Goal: Task Accomplishment & Management: Manage account settings

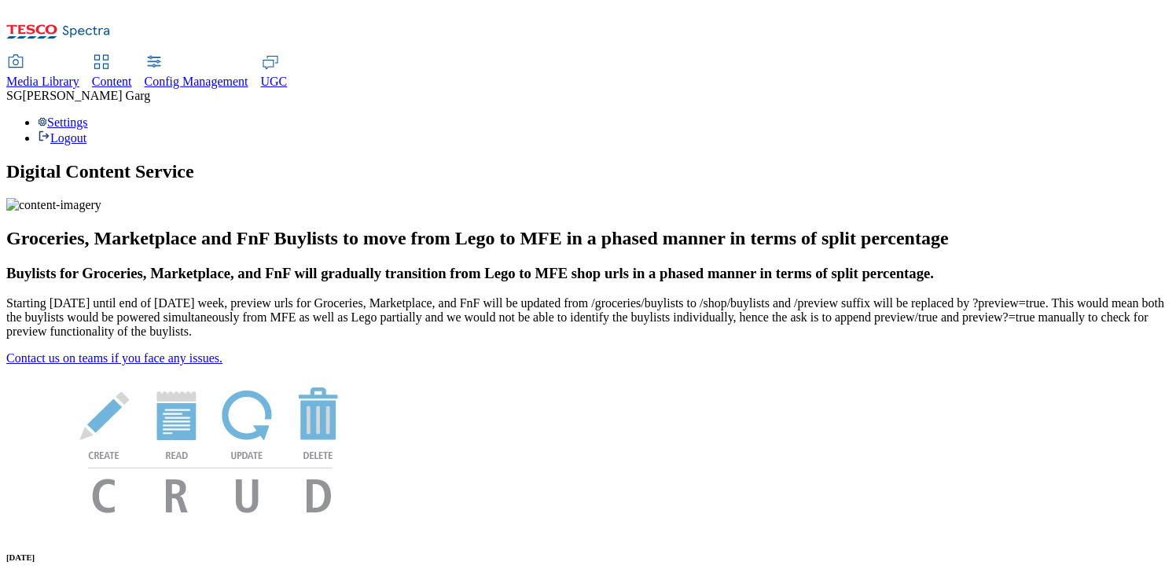
click at [150, 89] on span "[PERSON_NAME]" at bounding box center [86, 95] width 128 height 13
click at [1148, 116] on div "Settings Logout" at bounding box center [588, 131] width 1164 height 30
click at [88, 116] on link "Settings" at bounding box center [63, 122] width 50 height 13
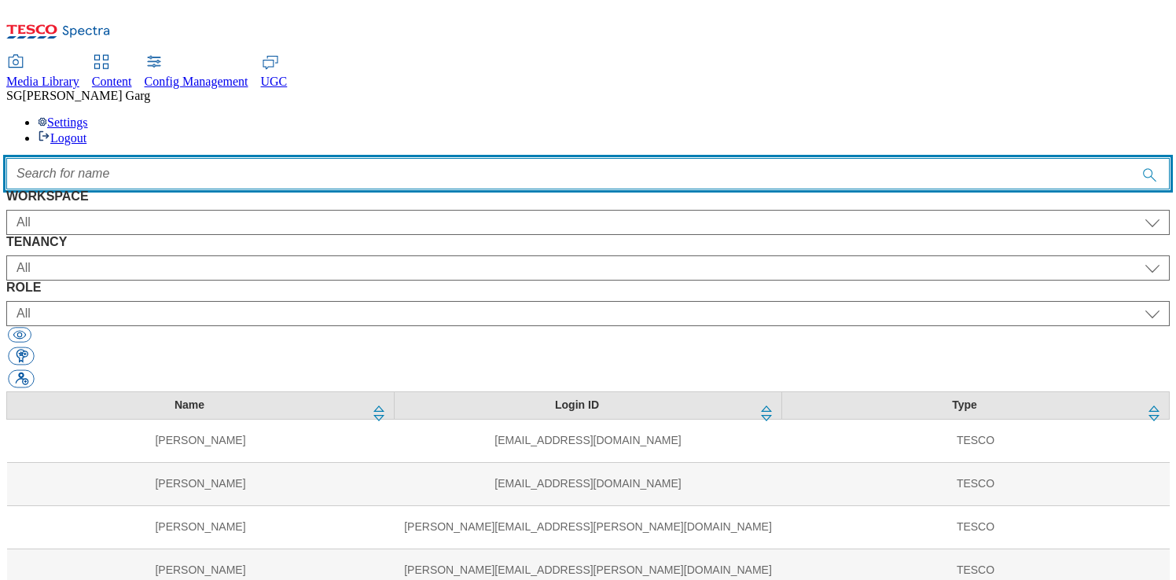
click at [381, 158] on input "Accessible label text" at bounding box center [588, 173] width 1164 height 31
type input "f"
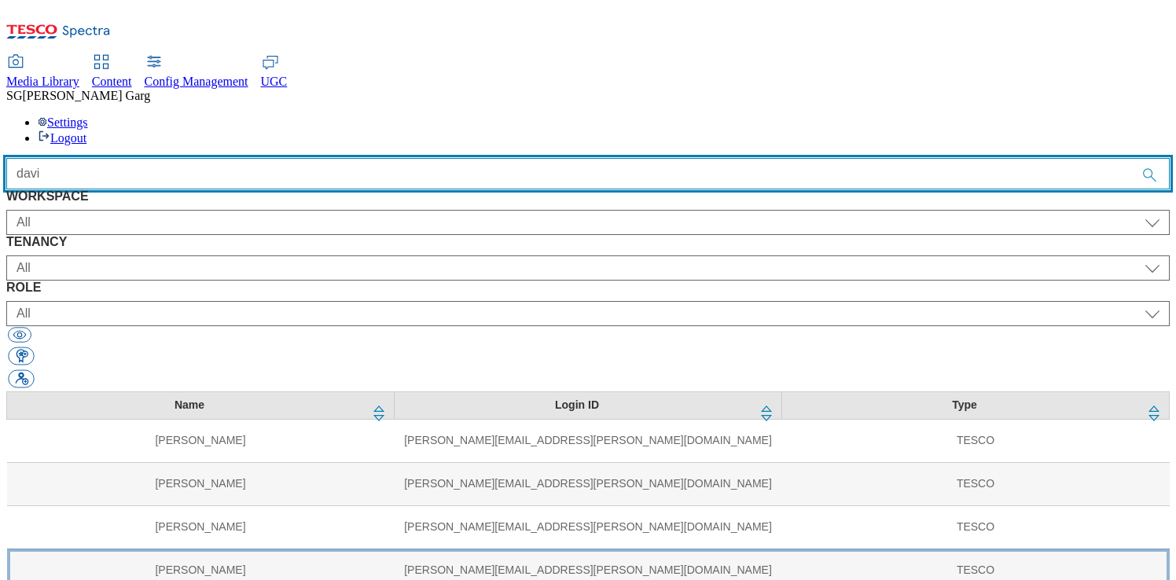
type input "davi"
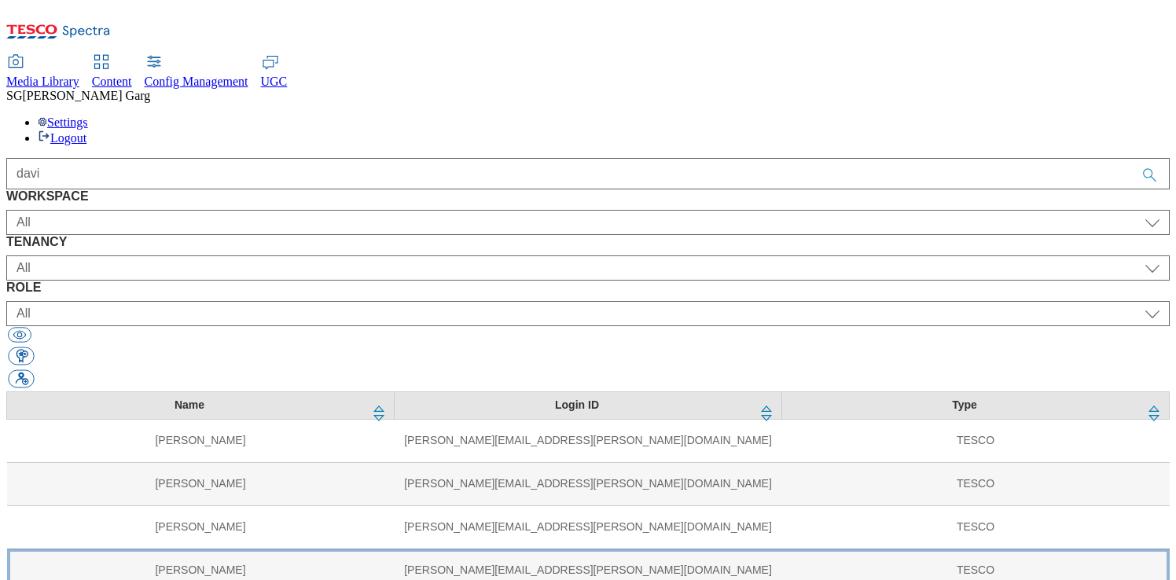
click at [204, 549] on td "[PERSON_NAME]" at bounding box center [201, 570] width 388 height 43
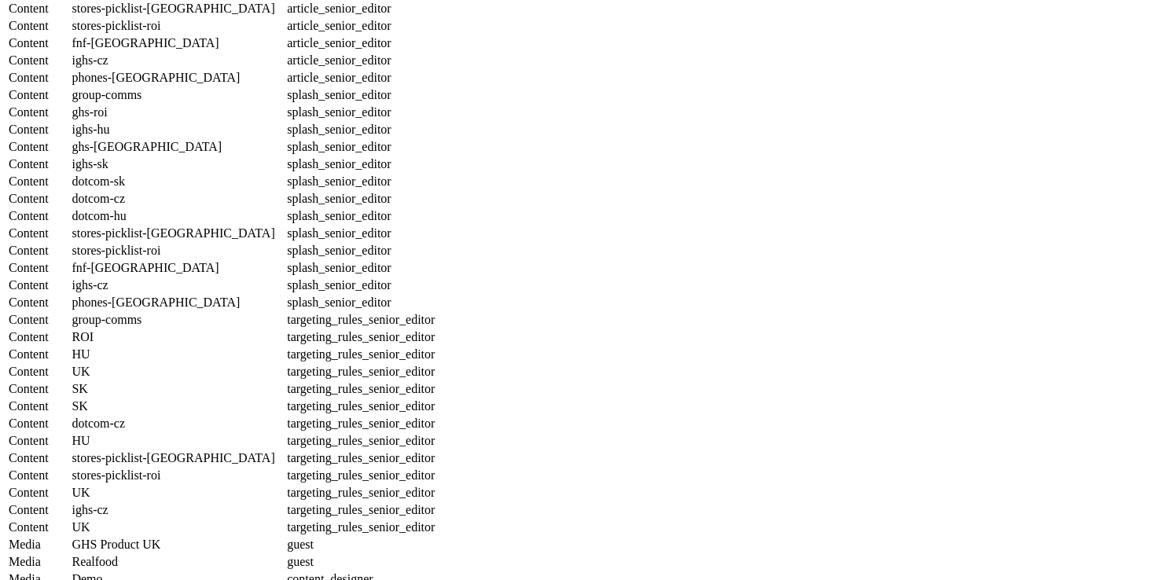
scroll to position [1777, 0]
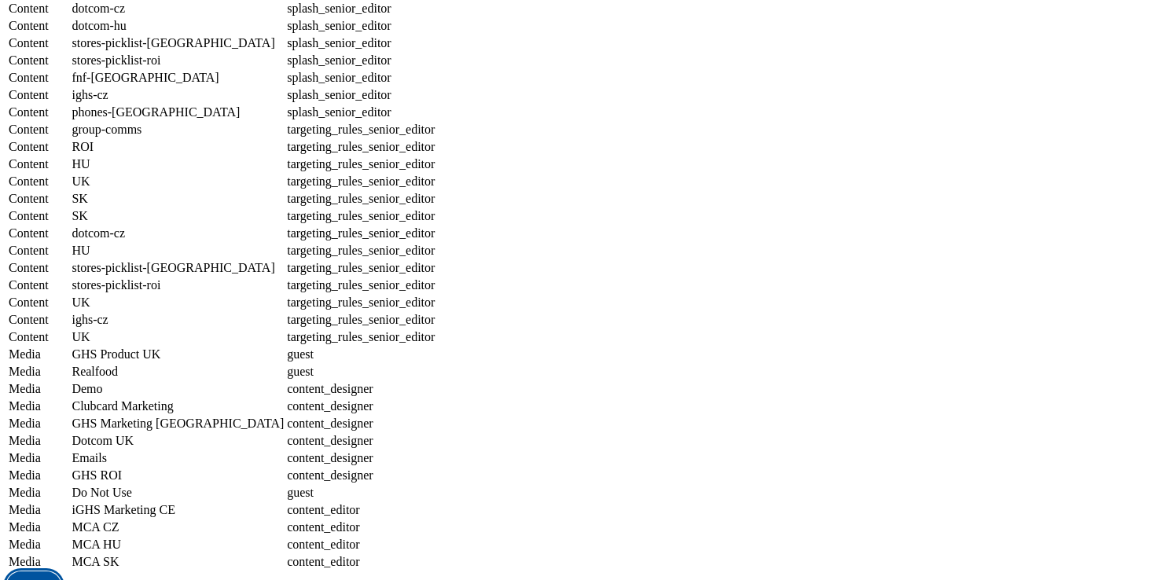
click at [61, 572] on button "Edit" at bounding box center [33, 587] width 55 height 30
select select "group-comms"
select select "buylist_senior_editor"
select select "ghs-roi"
select select "buylist_senior_editor"
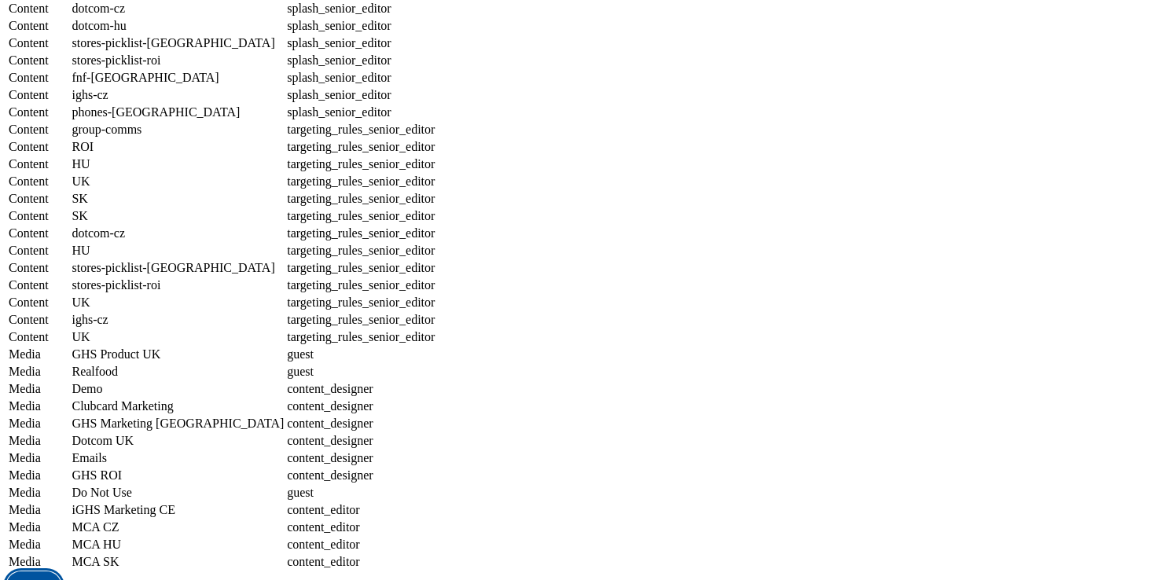
select select "ighs-hu"
select select "buylist_senior_editor"
select select "ghs-[GEOGRAPHIC_DATA]"
select select "buylist_senior_editor"
select select "ighs-sk"
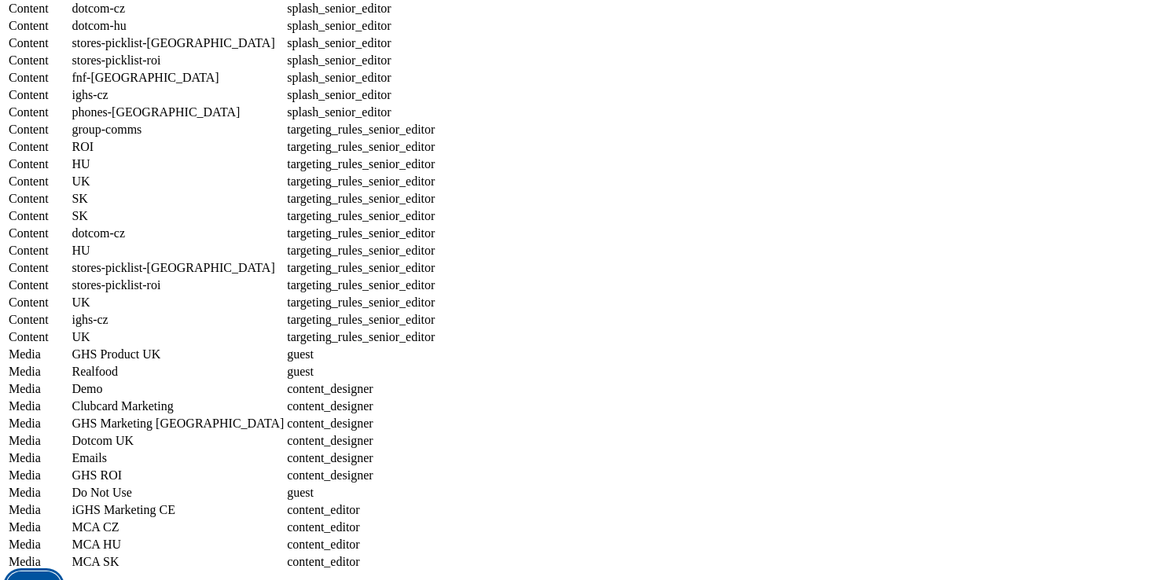
select select "buylist_senior_editor"
select select "dotcom-sk"
select select "buylist_senior_editor"
select select "dotcom-cz"
select select "buylist_senior_editor"
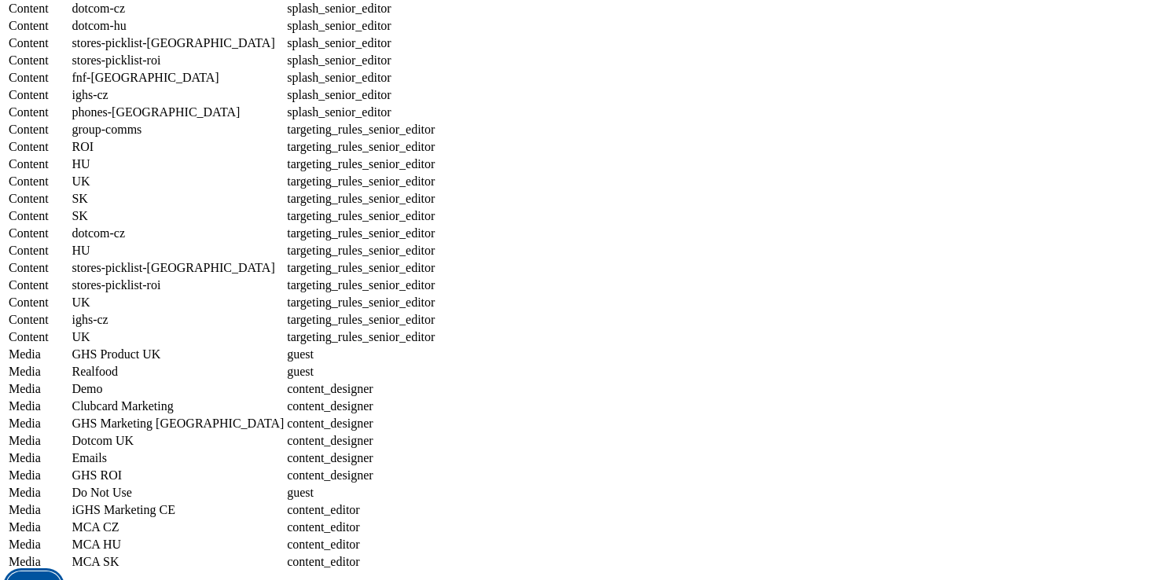
select select "dotcom-hu"
select select "buylist_senior_editor"
select select "stores-picklist-[GEOGRAPHIC_DATA]"
select select "buylist_senior_editor"
select select "stores-picklist-roi"
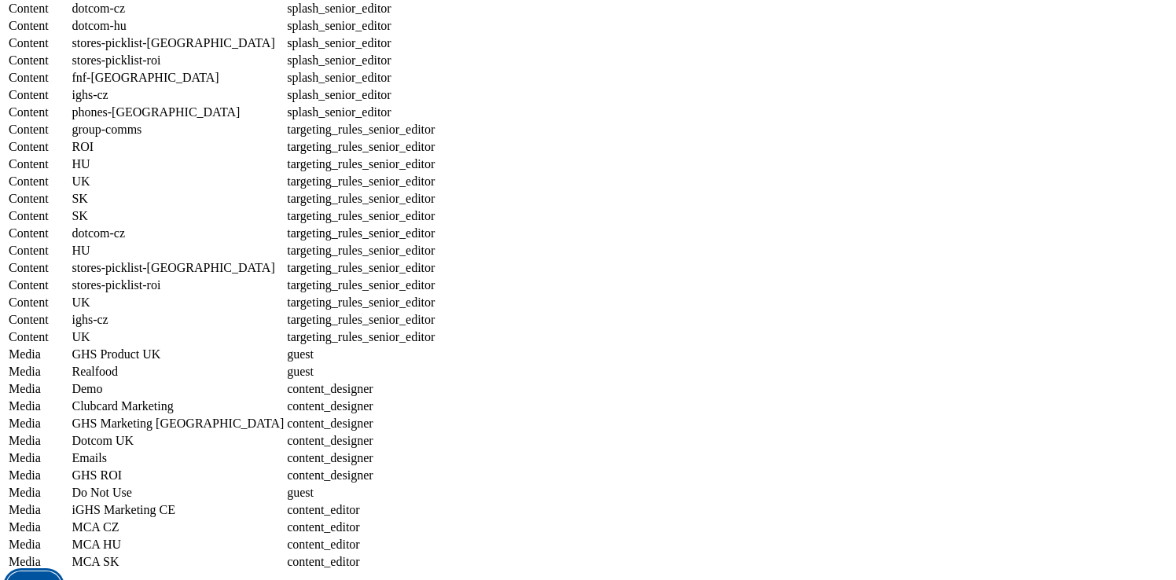
select select "buylist_senior_editor"
select select "fnf-[GEOGRAPHIC_DATA]"
select select "buylist_senior_editor"
select select "ighs-cz"
select select "buylist_senior_editor"
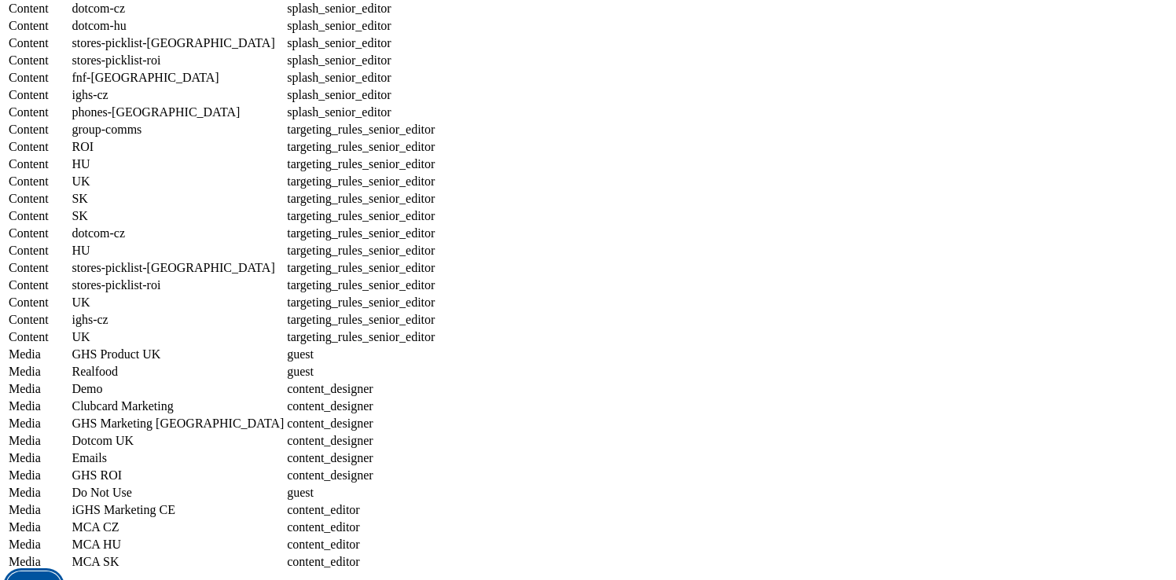
select select "phones-[GEOGRAPHIC_DATA]"
select select "buylist_senior_editor"
select select "group-comms"
select select "charity_senior_editor"
select select "ghs-roi"
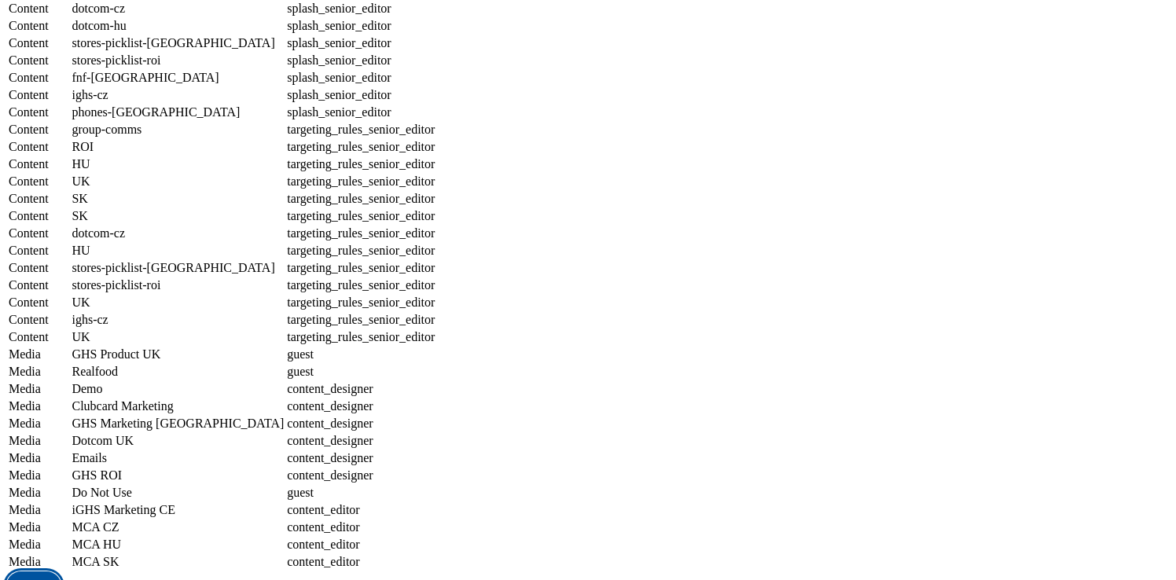
select select "charity_senior_editor"
select select "ighs-hu"
select select "charity_senior_editor"
select select "ghs-[GEOGRAPHIC_DATA]"
select select "charity_senior_editor"
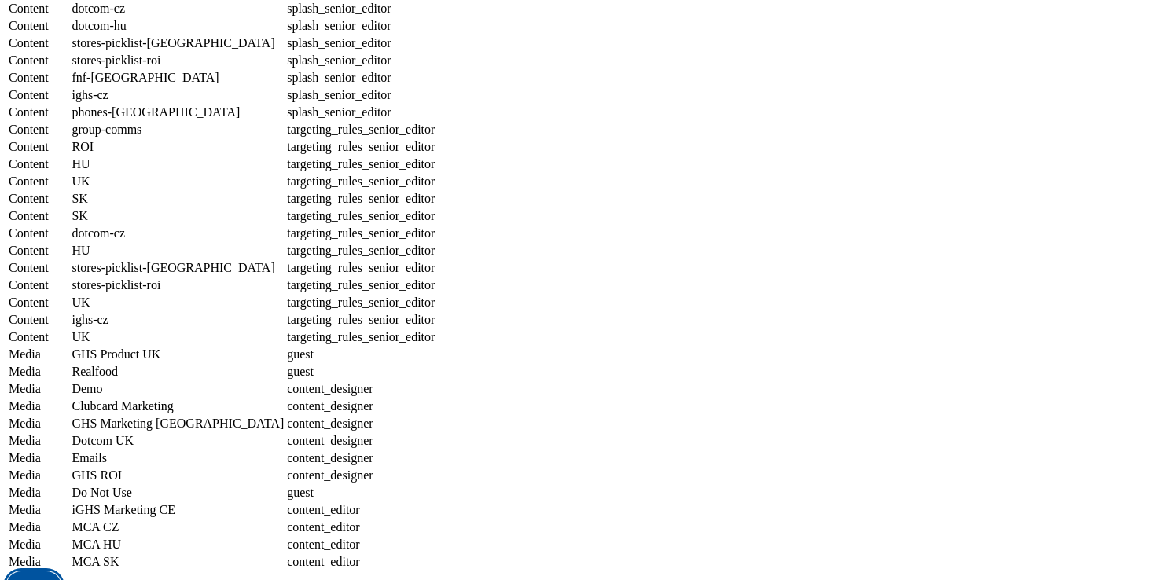
select select "ighs-sk"
select select "charity_senior_editor"
select select "dotcom-sk"
select select "charity_senior_editor"
select select "dotcom-cz"
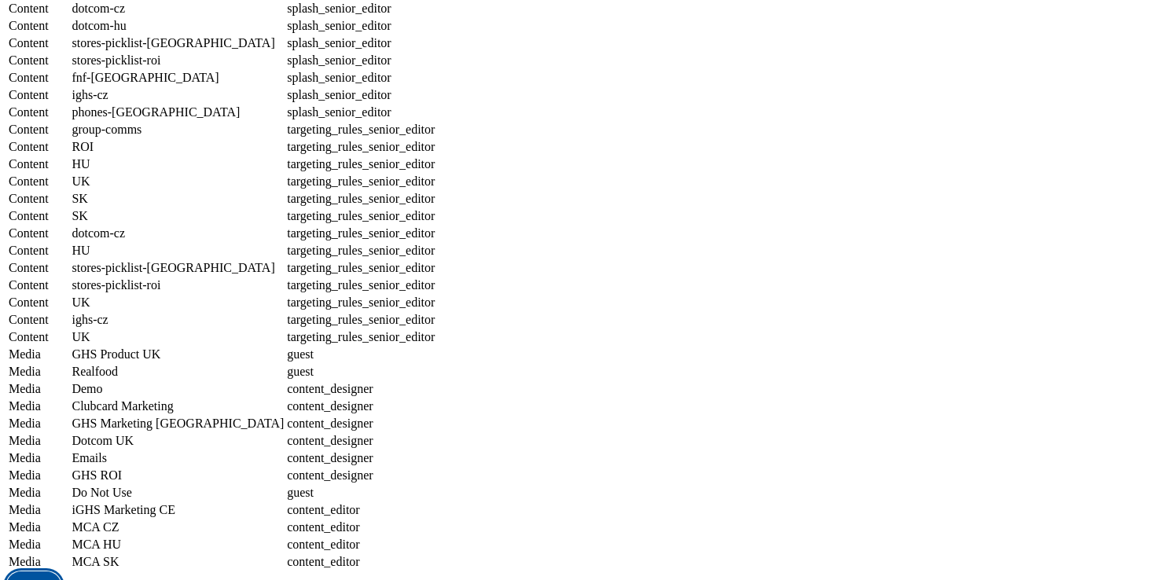
select select "charity_senior_editor"
select select "dotcom-hu"
select select "charity_senior_editor"
select select "stores-picklist-[GEOGRAPHIC_DATA]"
select select "charity_senior_editor"
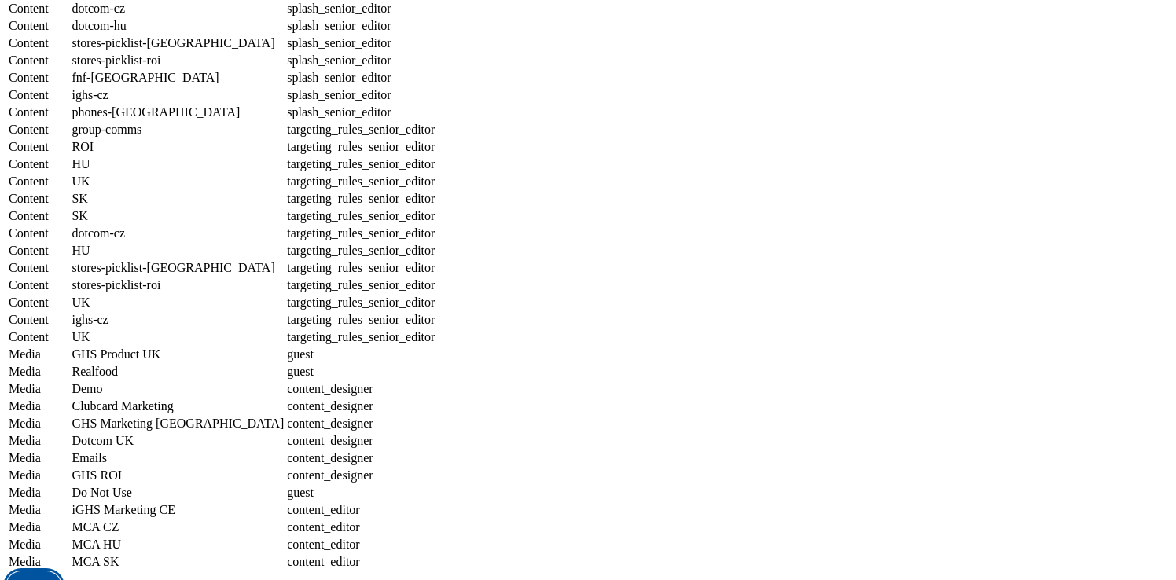
select select "stores-picklist-roi"
select select "charity_senior_editor"
select select "fnf-[GEOGRAPHIC_DATA]"
select select "charity_senior_editor"
select select "ighs-cz"
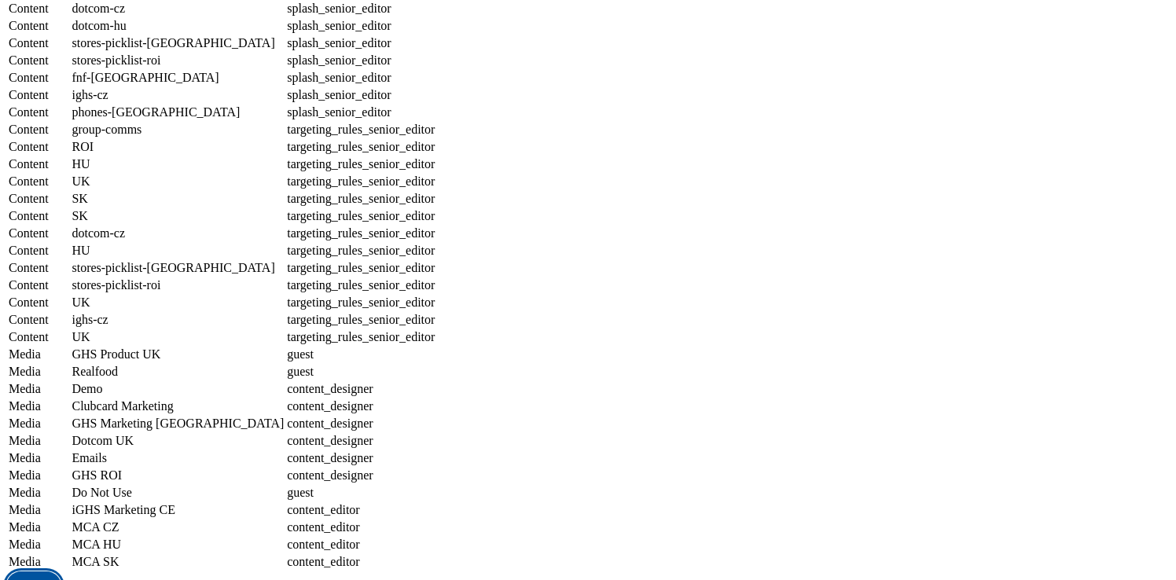
select select "charity_senior_editor"
select select "phones-[GEOGRAPHIC_DATA]"
select select "charity_senior_editor"
select select "group-comms"
select select "article_senior_editor"
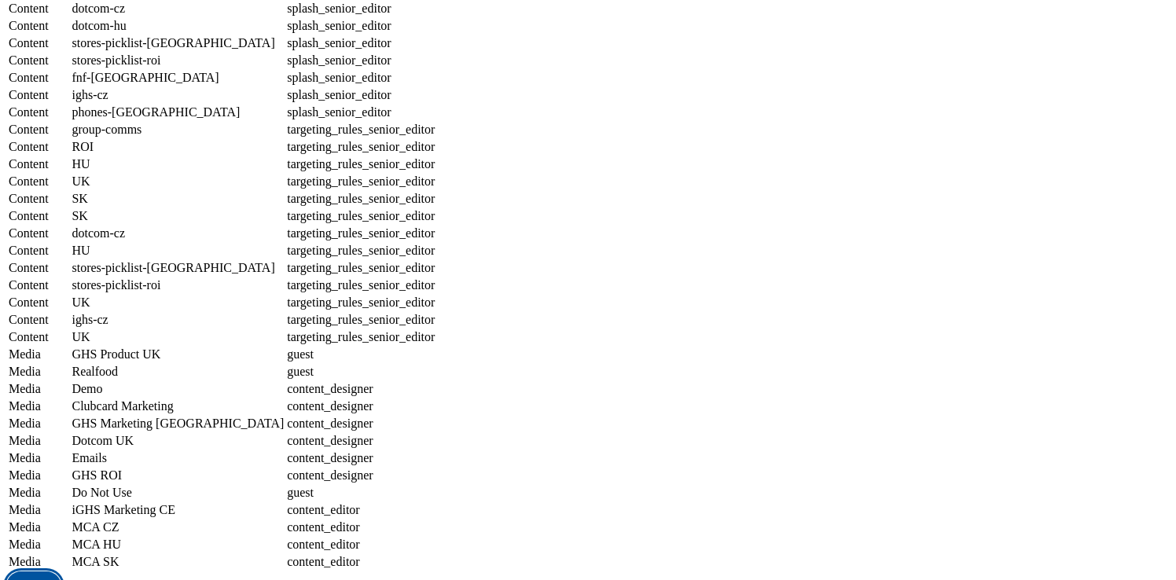
select select "ghs-roi"
select select "article_senior_editor"
select select "ighs-hu"
select select "article_senior_editor"
select select "ghs-[GEOGRAPHIC_DATA]"
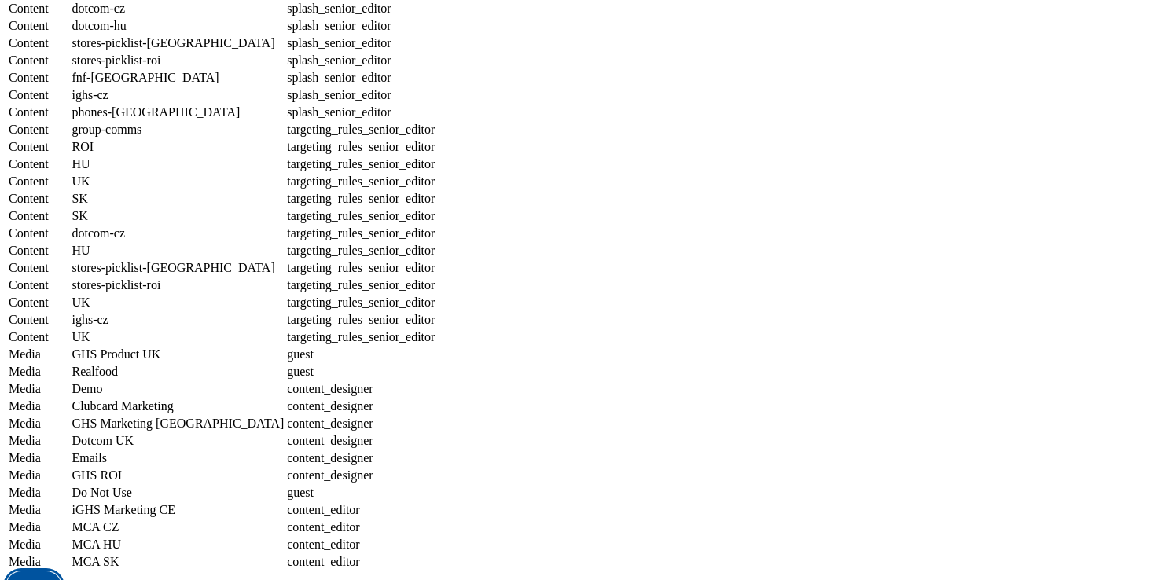
select select "article_senior_editor"
select select "ighs-sk"
select select "article_senior_editor"
select select "dotcom-sk"
select select "article_senior_editor"
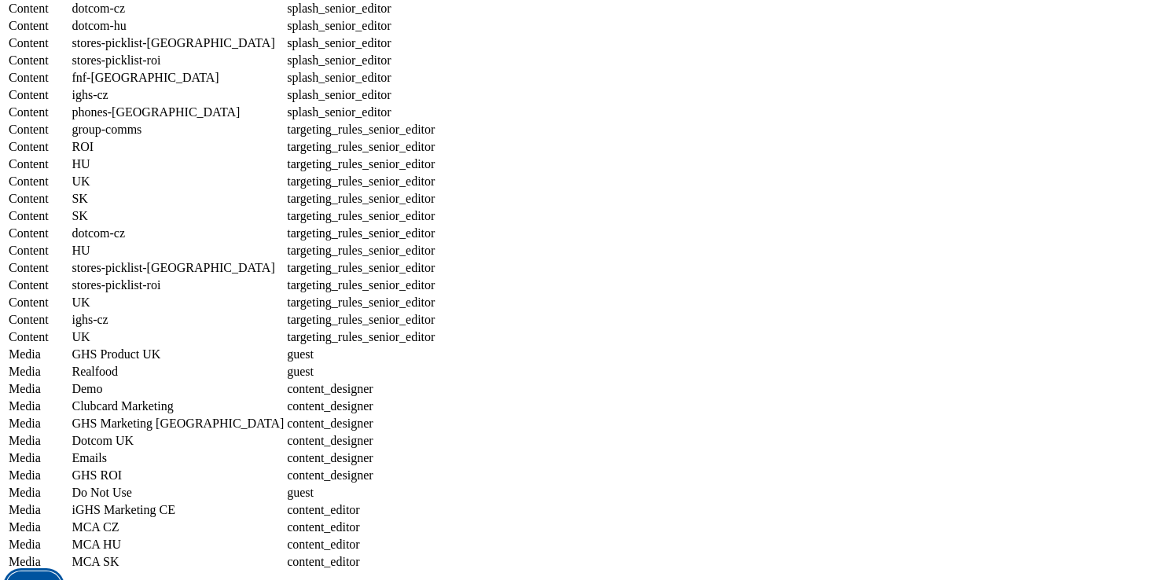
select select "dotcom-cz"
select select "article_senior_editor"
select select "dotcom-hu"
select select "article_senior_editor"
select select "stores-picklist-[GEOGRAPHIC_DATA]"
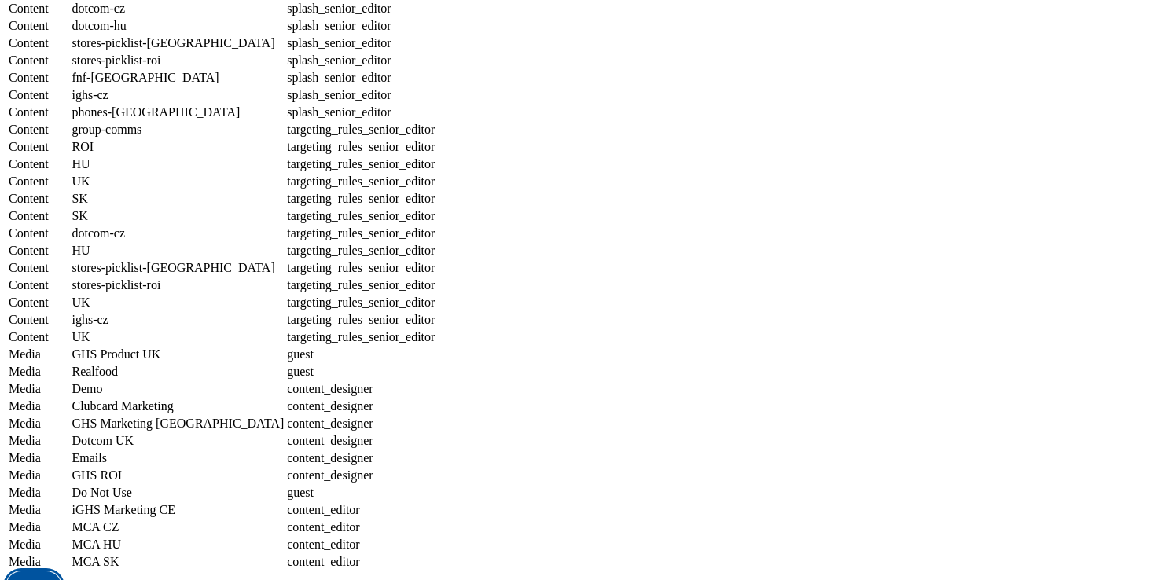
select select "article_senior_editor"
select select "stores-picklist-roi"
select select "article_senior_editor"
select select "fnf-[GEOGRAPHIC_DATA]"
select select "article_senior_editor"
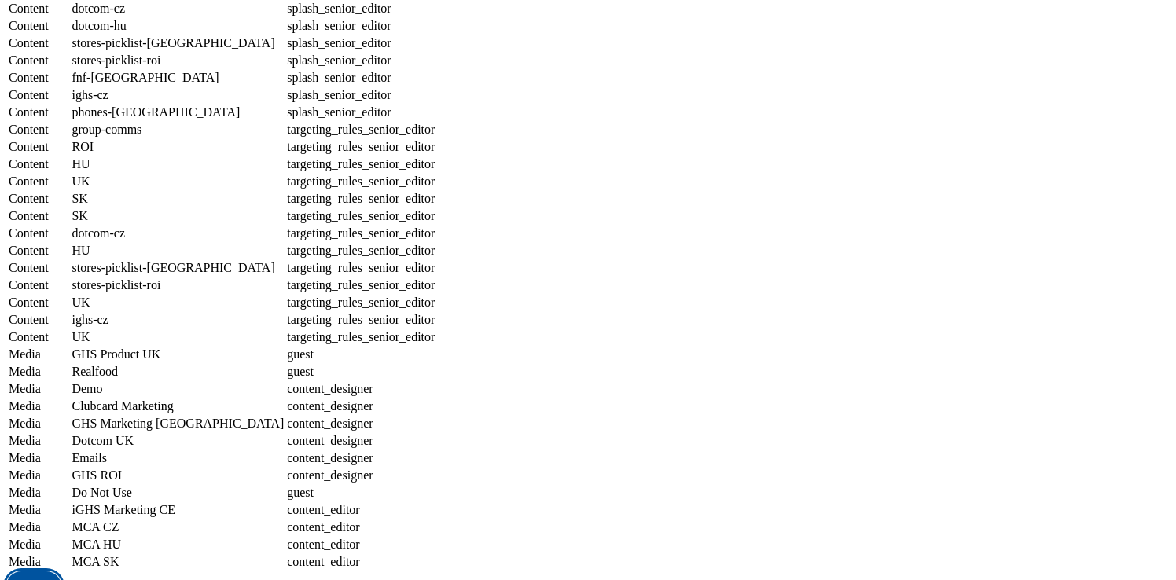
select select "ighs-cz"
select select "article_senior_editor"
select select "phones-[GEOGRAPHIC_DATA]"
select select "article_senior_editor"
select select "group-comms"
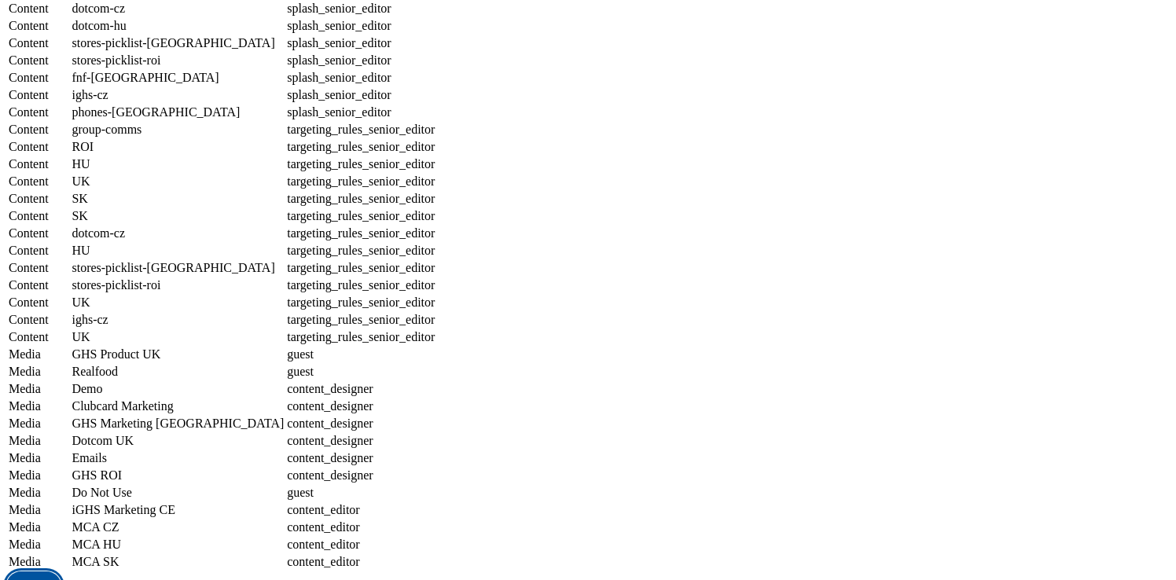
select select "splash_senior_editor"
select select "ghs-roi"
select select "splash_senior_editor"
select select "ighs-hu"
select select "splash_senior_editor"
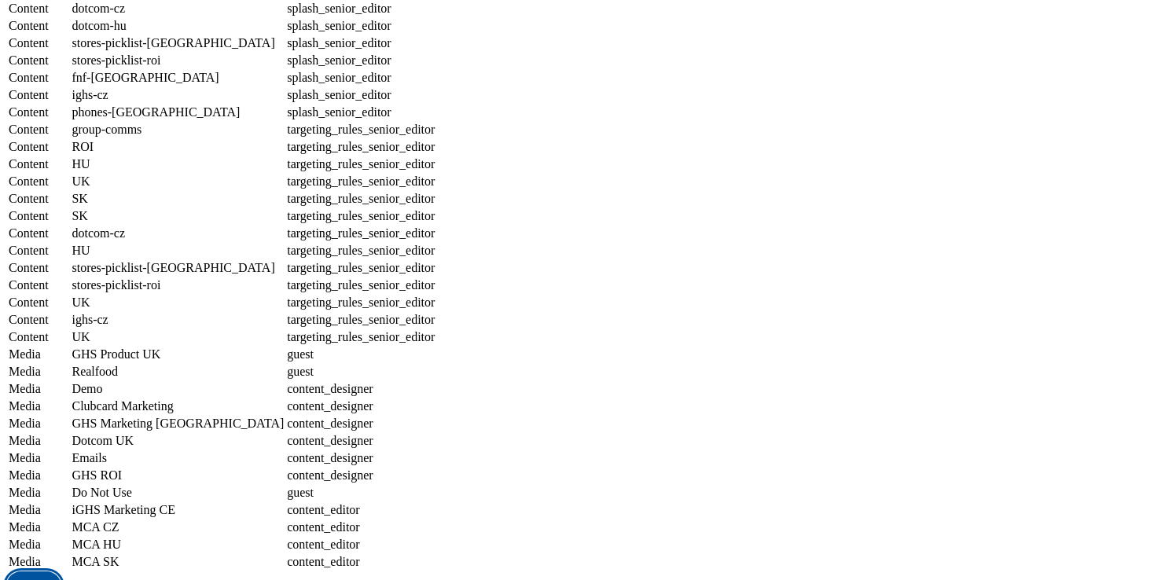
select select "ghs-[GEOGRAPHIC_DATA]"
select select "splash_senior_editor"
select select "ighs-sk"
select select "splash_senior_editor"
select select "dotcom-sk"
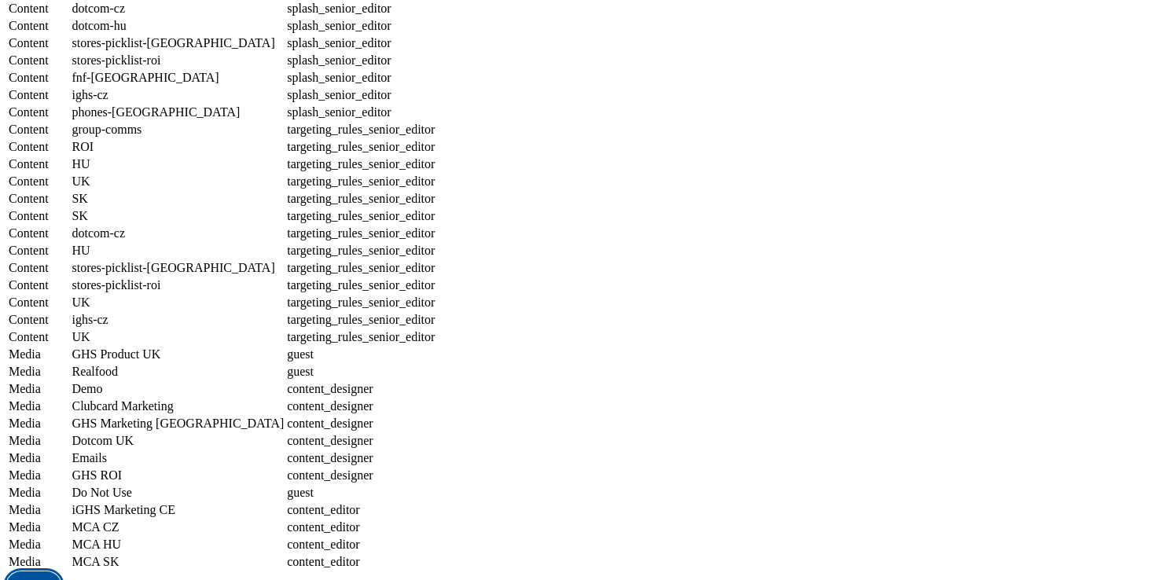
select select "splash_senior_editor"
select select "dotcom-cz"
select select "splash_senior_editor"
select select "dotcom-hu"
select select "splash_senior_editor"
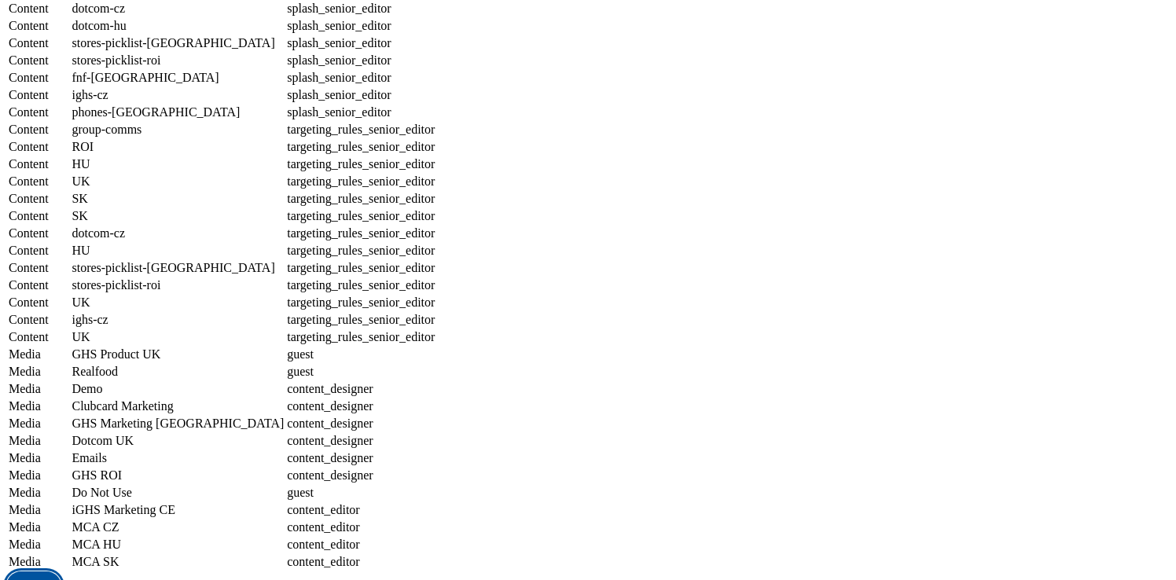
select select "stores-picklist-[GEOGRAPHIC_DATA]"
select select "splash_senior_editor"
select select "stores-picklist-roi"
select select "splash_senior_editor"
select select "fnf-[GEOGRAPHIC_DATA]"
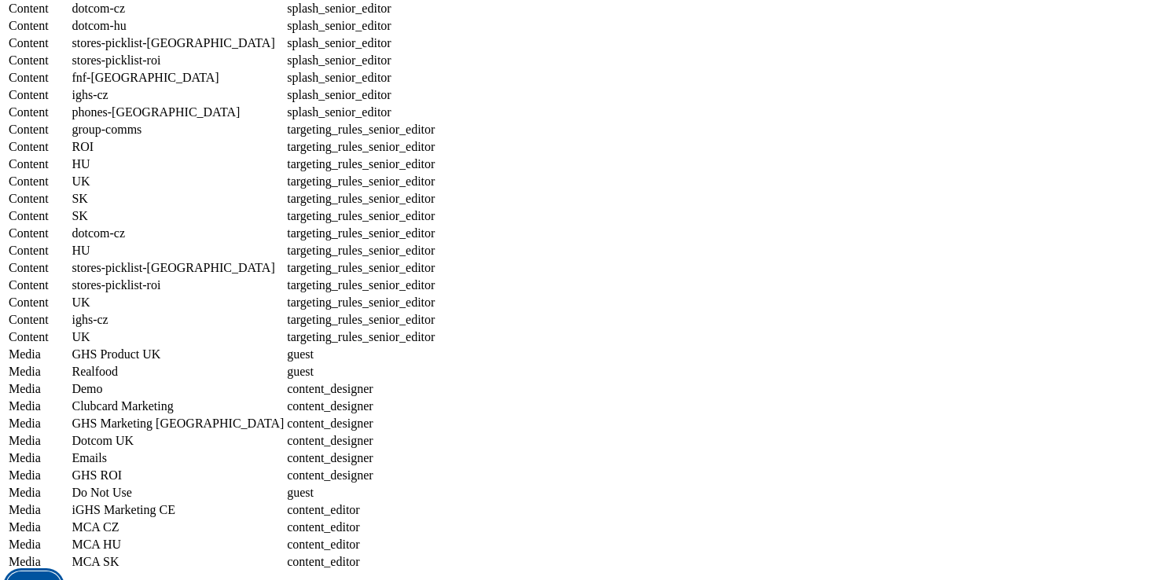
select select "splash_senior_editor"
select select "ighs-cz"
select select "splash_senior_editor"
select select "phones-[GEOGRAPHIC_DATA]"
select select "splash_senior_editor"
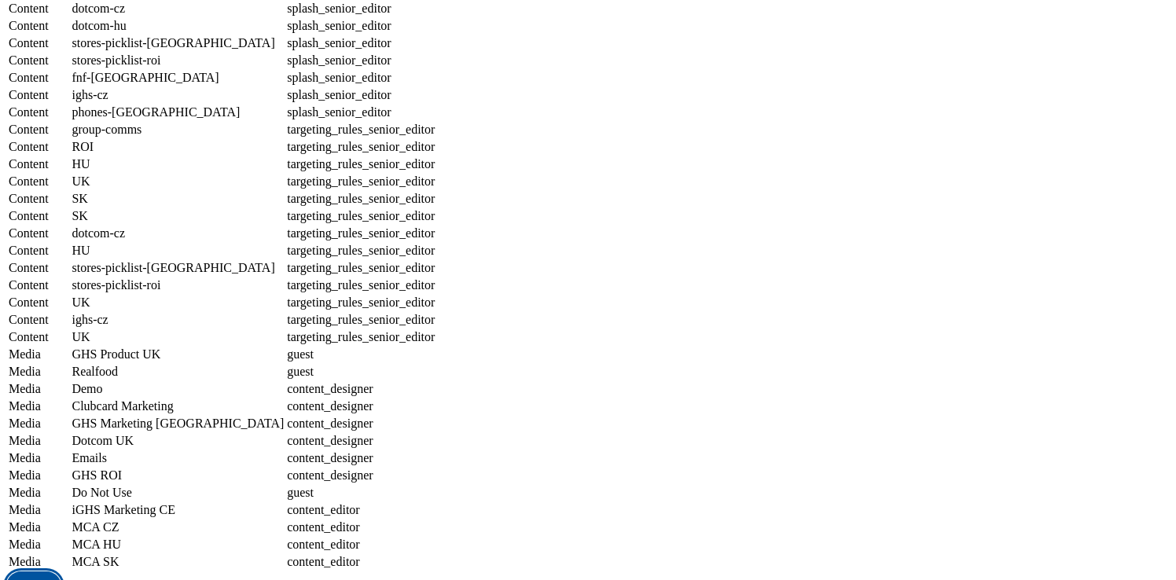
select select "group-comms"
select select "targeting_rules_senior_editor"
select select "ROI"
select select "targeting_rules_senior_editor"
select select "HU"
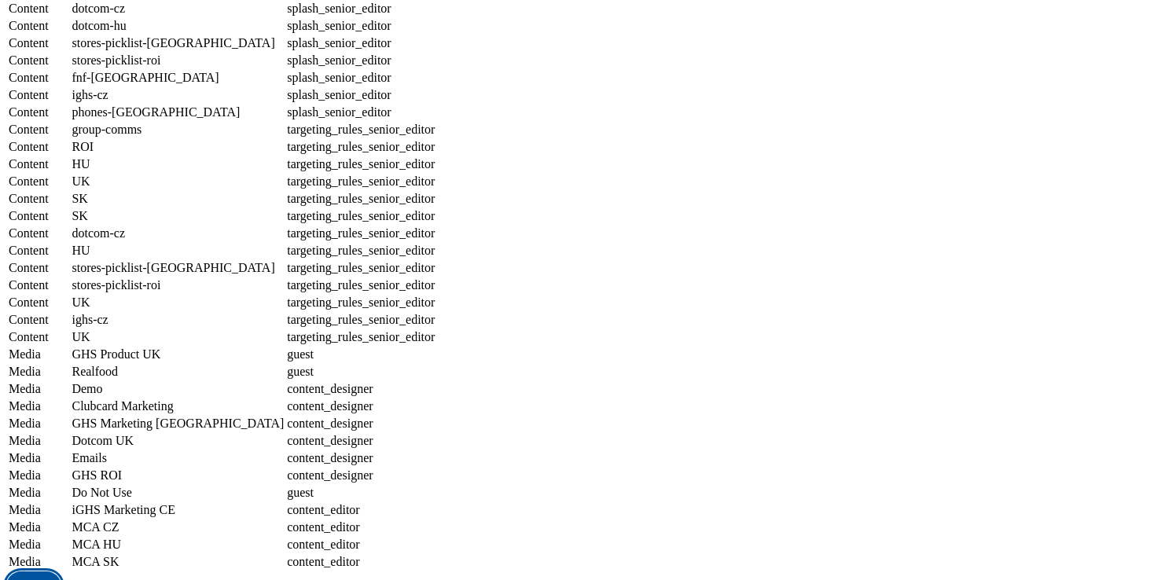
select select "targeting_rules_senior_editor"
select select "UK"
select select "targeting_rules_senior_editor"
select select "SK"
select select "targeting_rules_senior_editor"
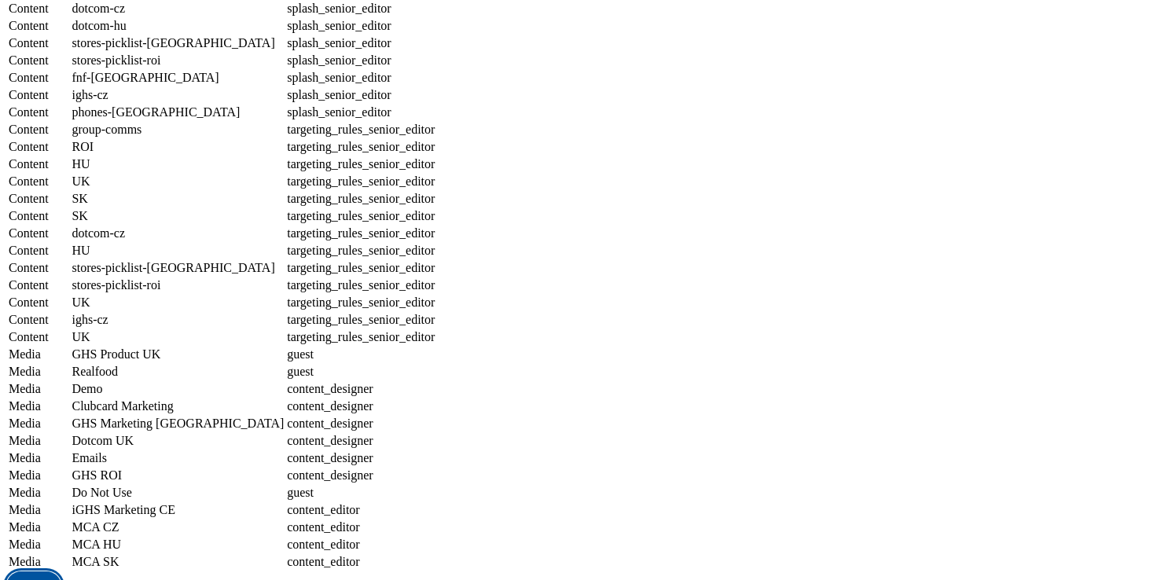
select select "SK"
select select "targeting_rules_senior_editor"
select select "dotcom-cz"
select select "targeting_rules_senior_editor"
select select "HU"
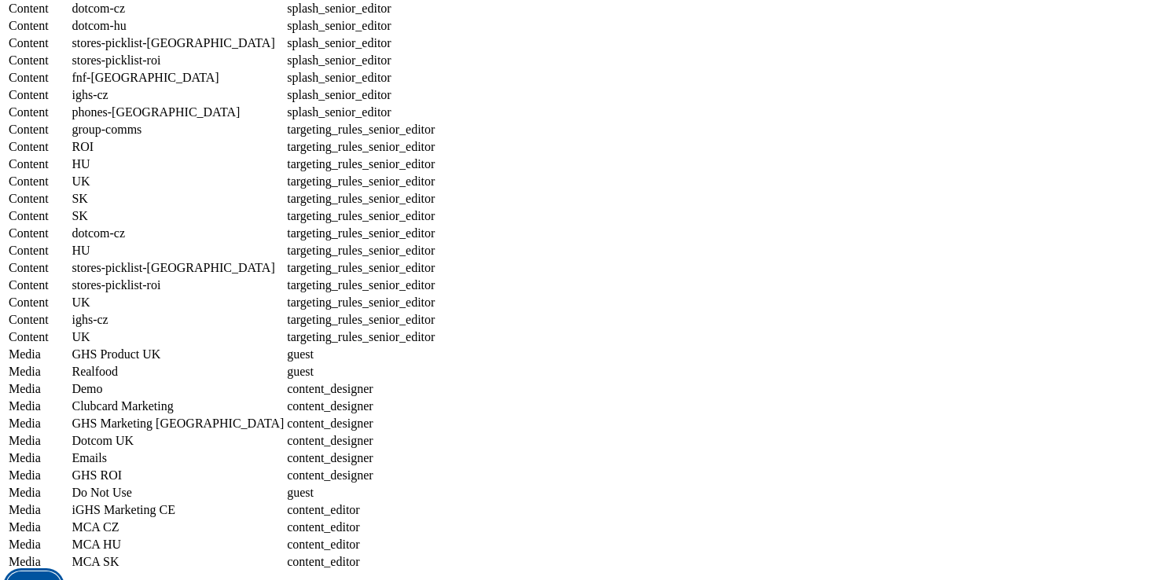
select select "targeting_rules_senior_editor"
select select "stores-picklist-[GEOGRAPHIC_DATA]"
select select "targeting_rules_senior_editor"
select select "stores-picklist-roi"
select select "targeting_rules_senior_editor"
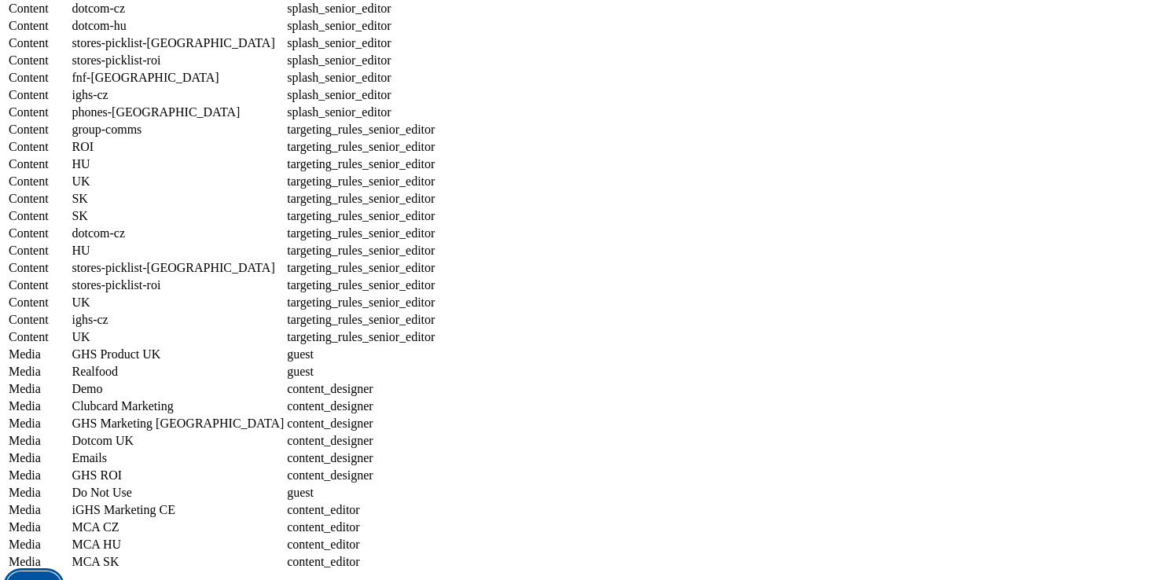
select select "UK"
select select "targeting_rules_senior_editor"
select select "ighs-cz"
select select "targeting_rules_senior_editor"
select select "UK"
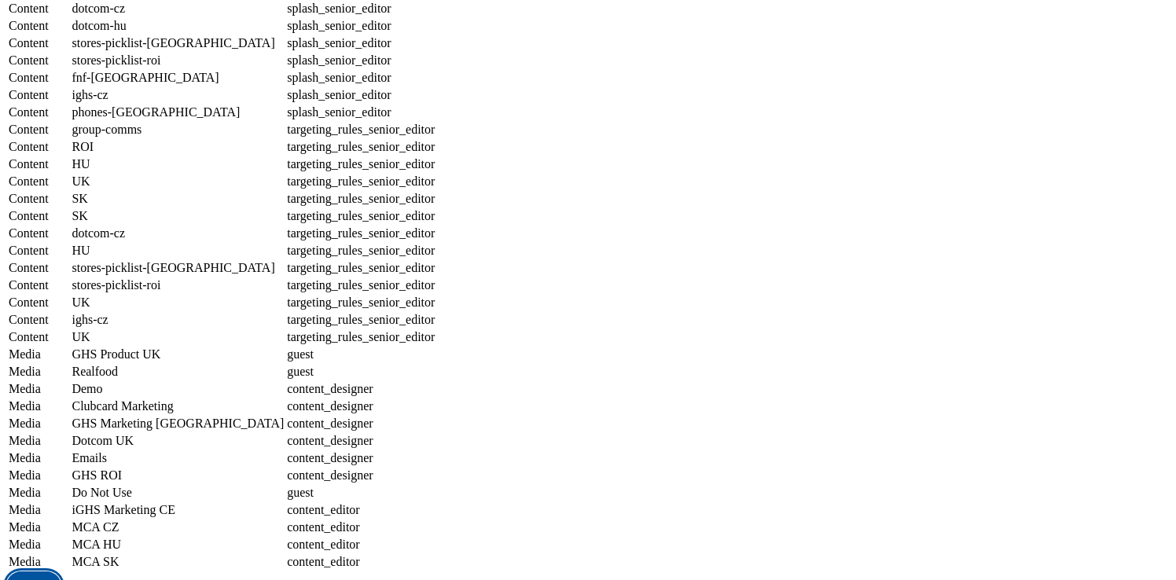
select select "targeting_rules_senior_editor"
select select "Media"
select select "flare-ghs"
select select "guest"
select select "Media"
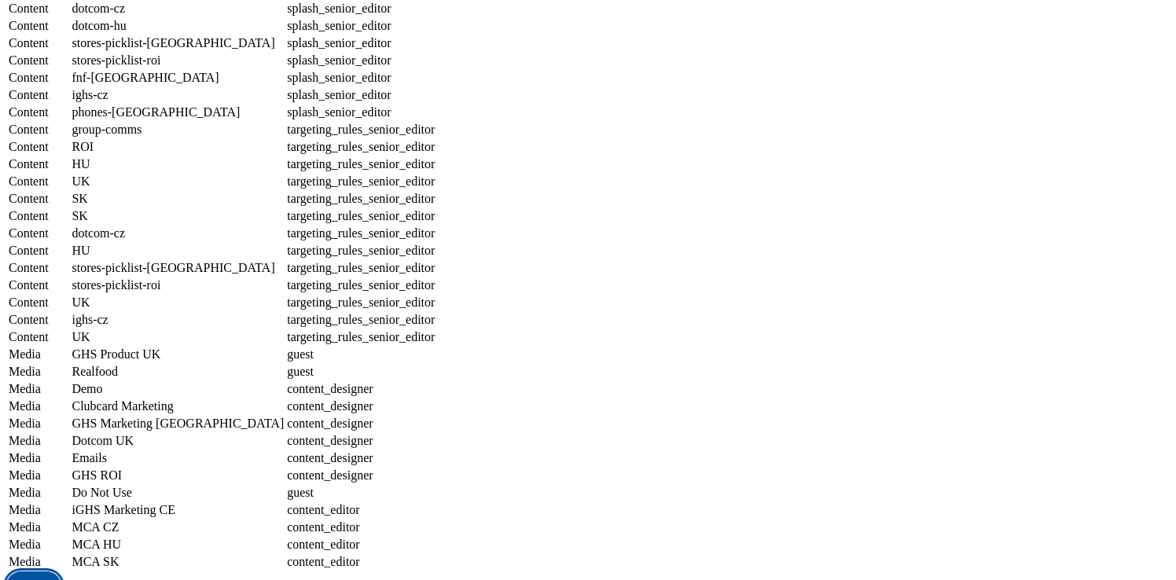
select select "flare-realfood"
select select "guest"
select select "Media"
select select "flare-test-spectra"
select select "Media"
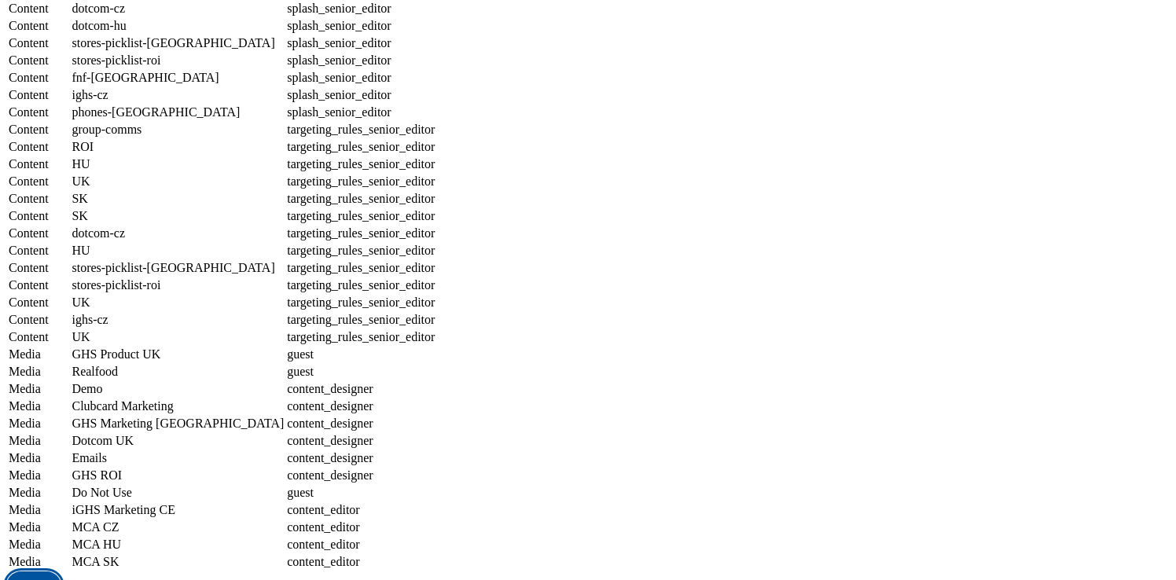
select select "flare-clubcard-mktg"
select select "Media"
select select "flare-ghs-mktg"
select select "Media"
select select "flare-homepage"
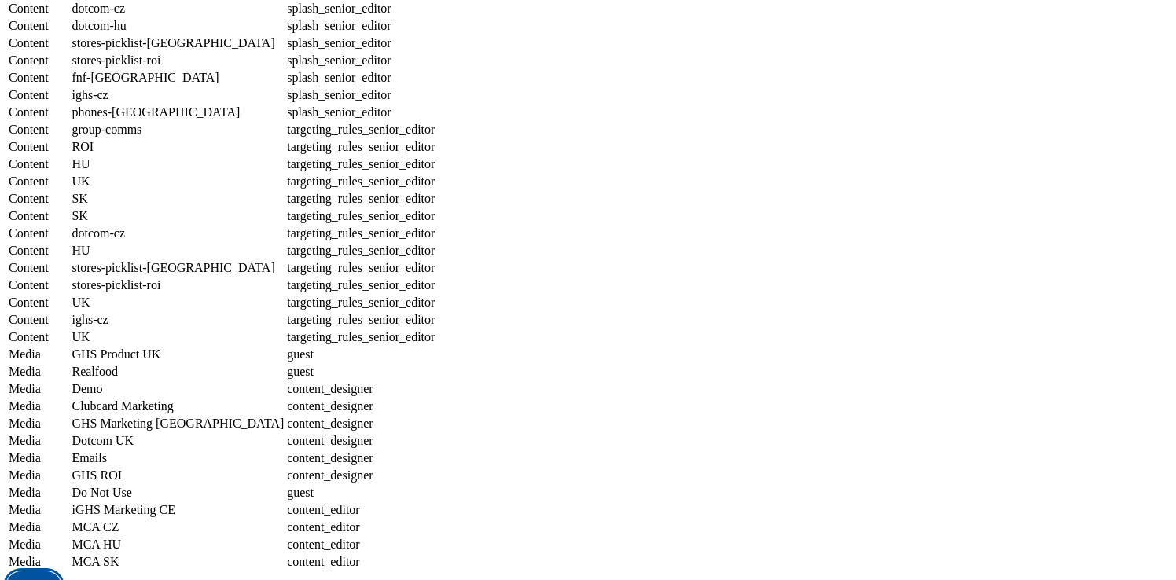
select select "Media"
select select "flare-emails"
select select "Media"
select select "flare-ghs-roi"
select select "Media"
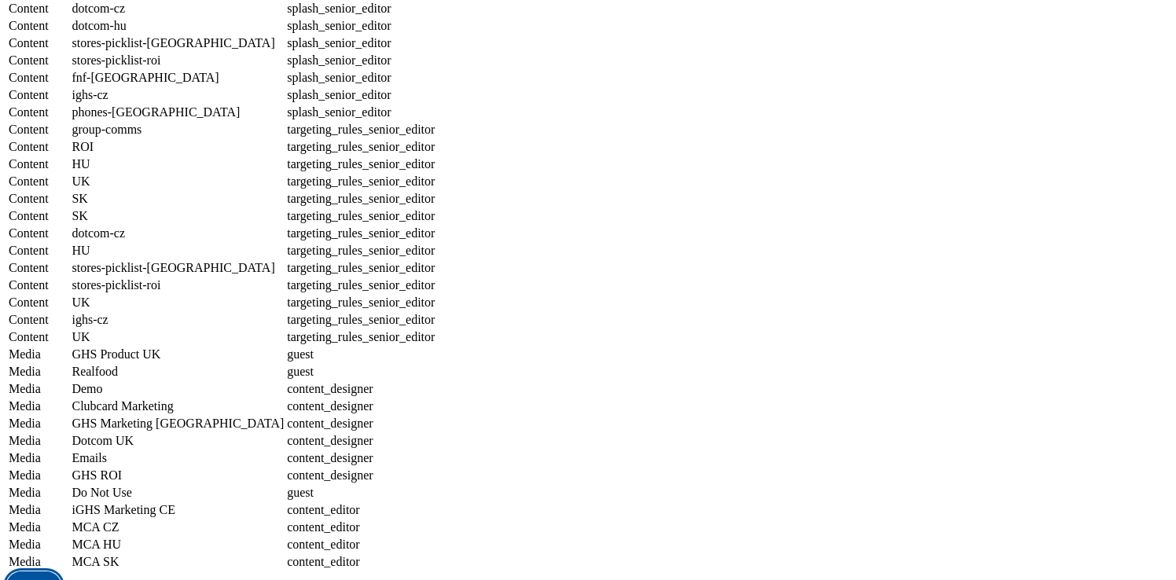
select select "do-not-use"
select select "guest"
select select "Media"
select select "flare-ighs-ce-mktg"
select select "content_editor"
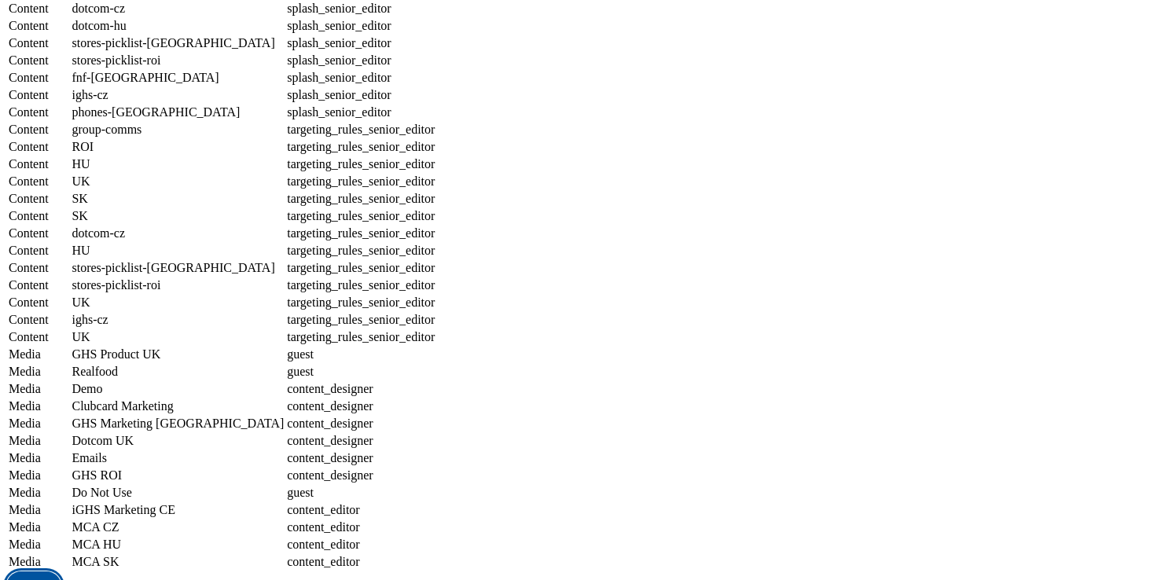
select select "Media"
select select "flare-mca-cz"
select select "content_editor"
select select "Media"
select select "flare-mca-hu"
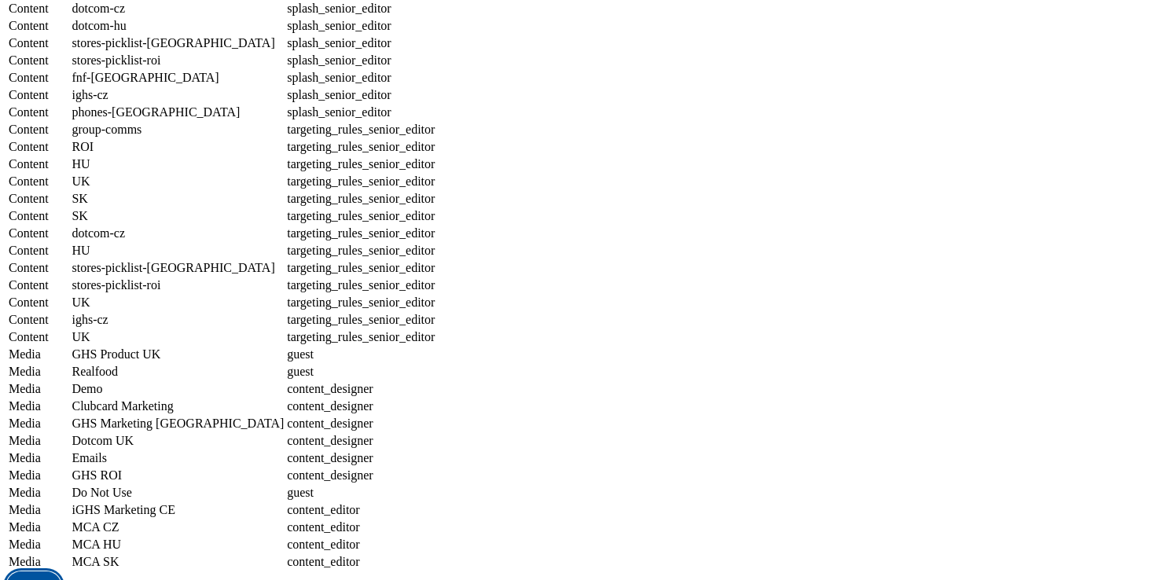
select select "content_editor"
select select "Media"
select select "flare-mca-sk"
select select "content_editor"
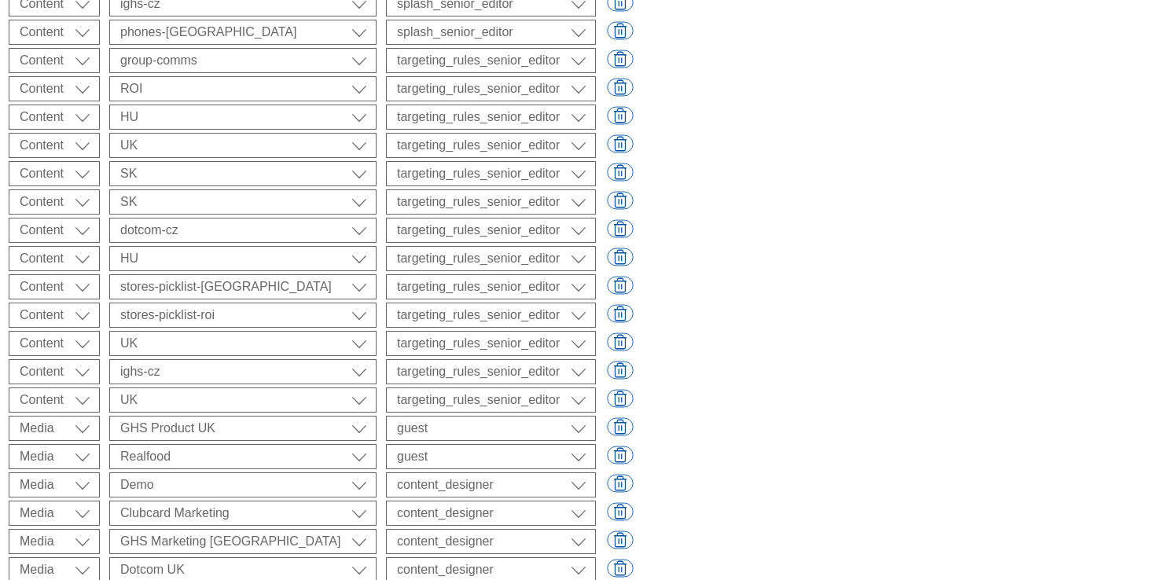
scroll to position [2459, 0]
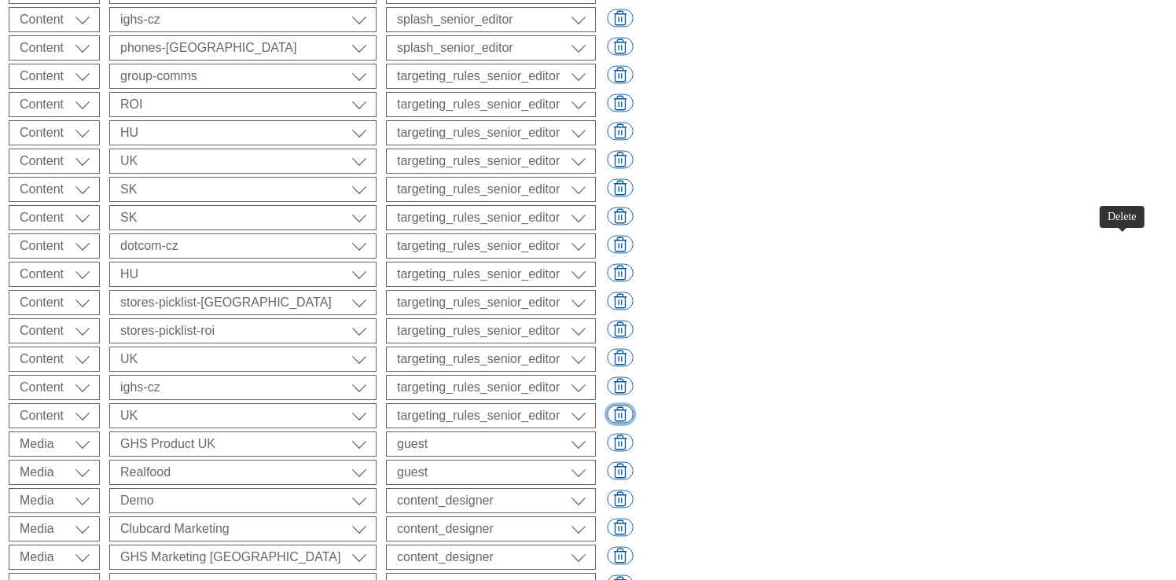
click at [633, 406] on button "button" at bounding box center [620, 415] width 26 height 18
select select "Media"
select select "flare-ghs"
select select "guest"
select select "flare-realfood"
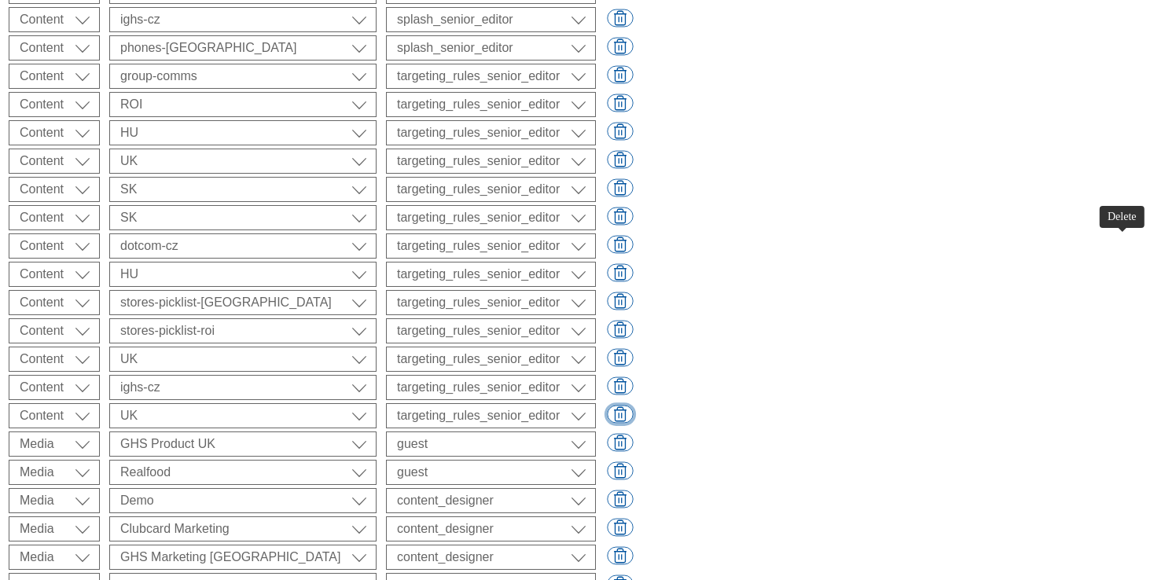
select select "flare-test-spectra"
select select "content_designer"
select select "flare-clubcard-mktg"
select select "flare-ghs-mktg"
select select "flare-homepage"
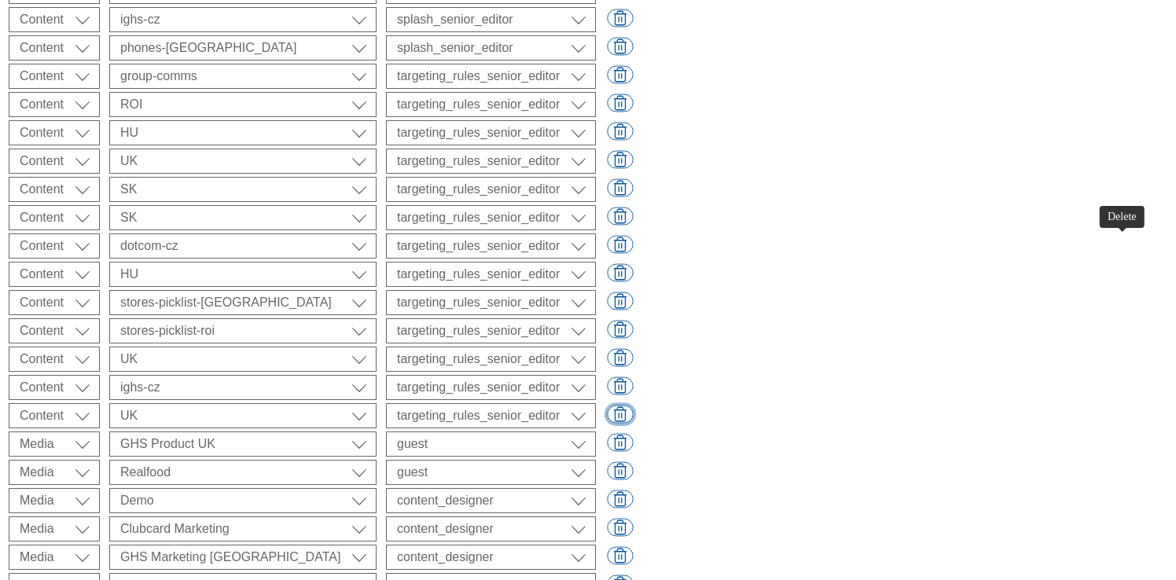
select select "flare-emails"
select select "flare-ghs-roi"
select select "do-not-use"
select select "guest"
select select "flare-ighs-ce-mktg"
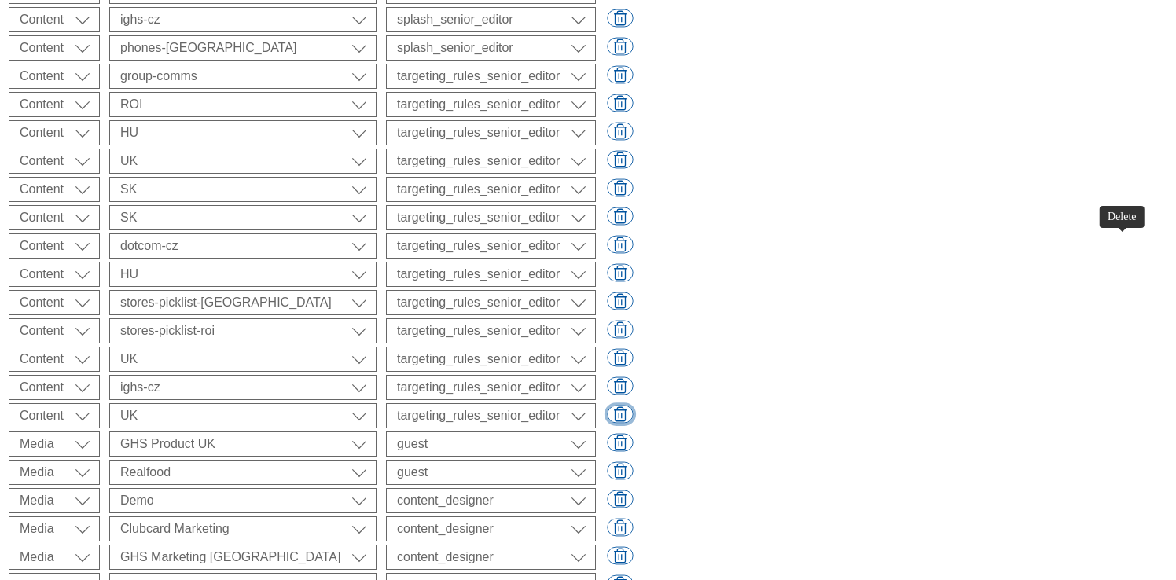
select select "content_editor"
select select "flare-mca-cz"
select select "flare-mca-hu"
select select "flare-mca-sk"
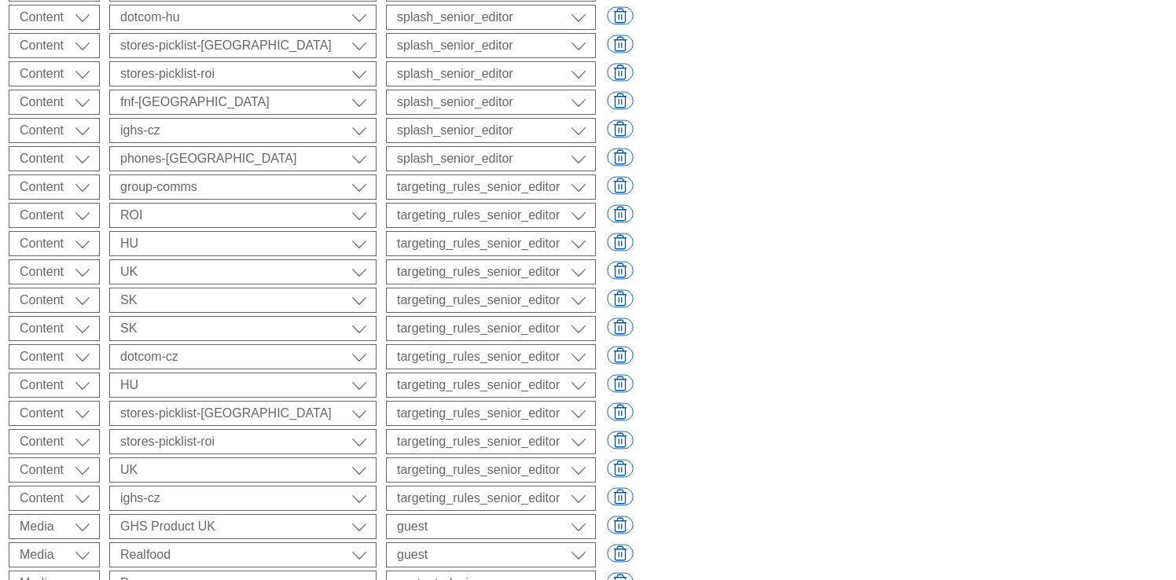
scroll to position [2337, 0]
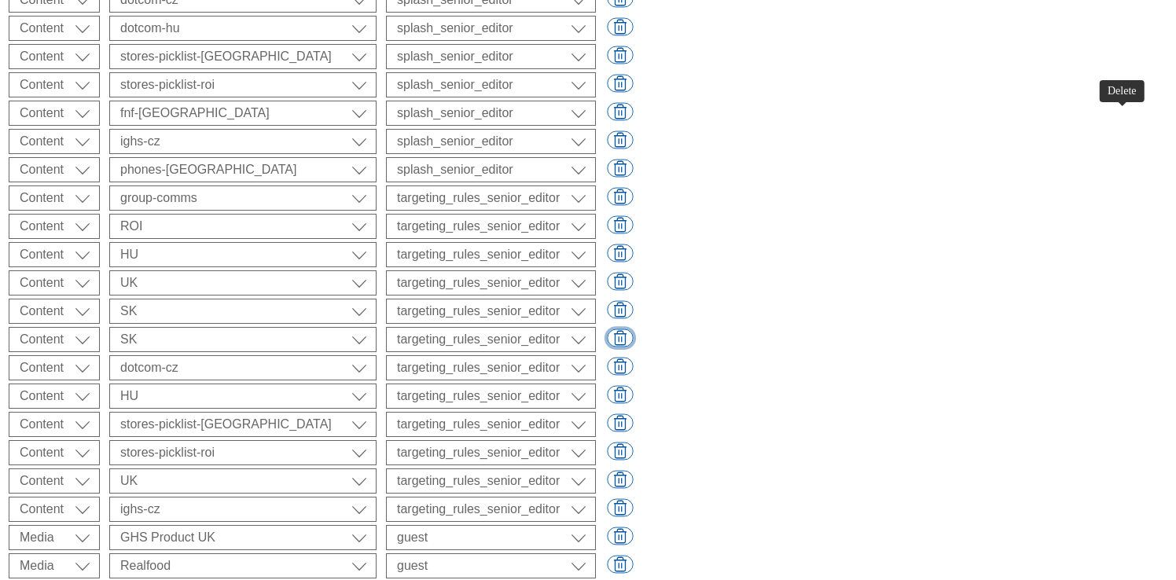
click at [633, 329] on button "button" at bounding box center [620, 338] width 26 height 18
select select "dotcom-cz"
select select "HU"
select select "stores-picklist-[GEOGRAPHIC_DATA]"
select select "stores-picklist-roi"
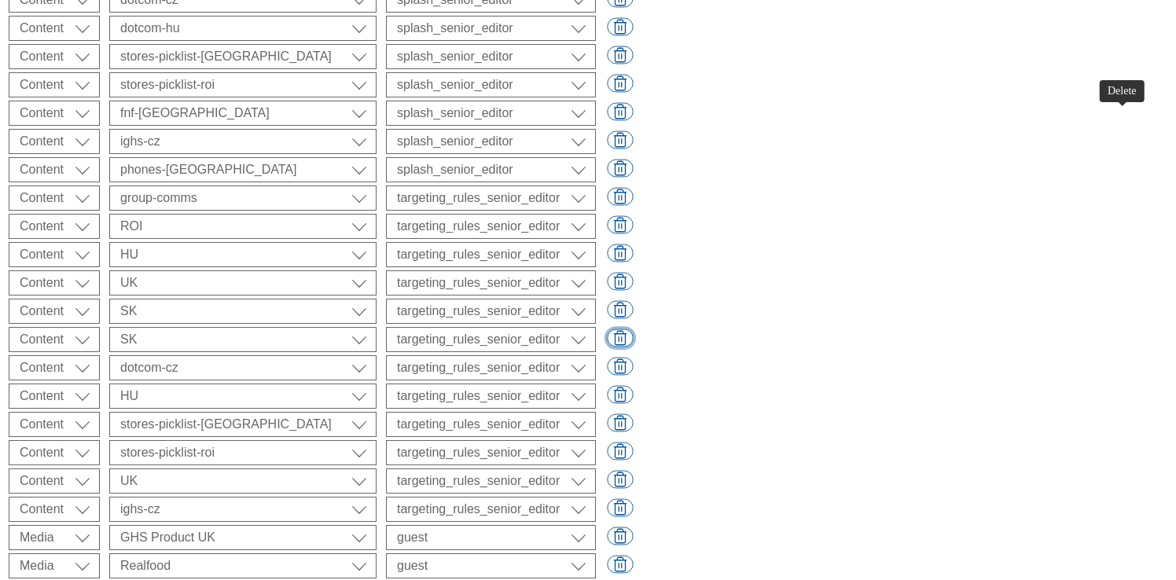
select select "UK"
select select "ighs-cz"
select select "Media"
select select "flare-ghs"
select select "guest"
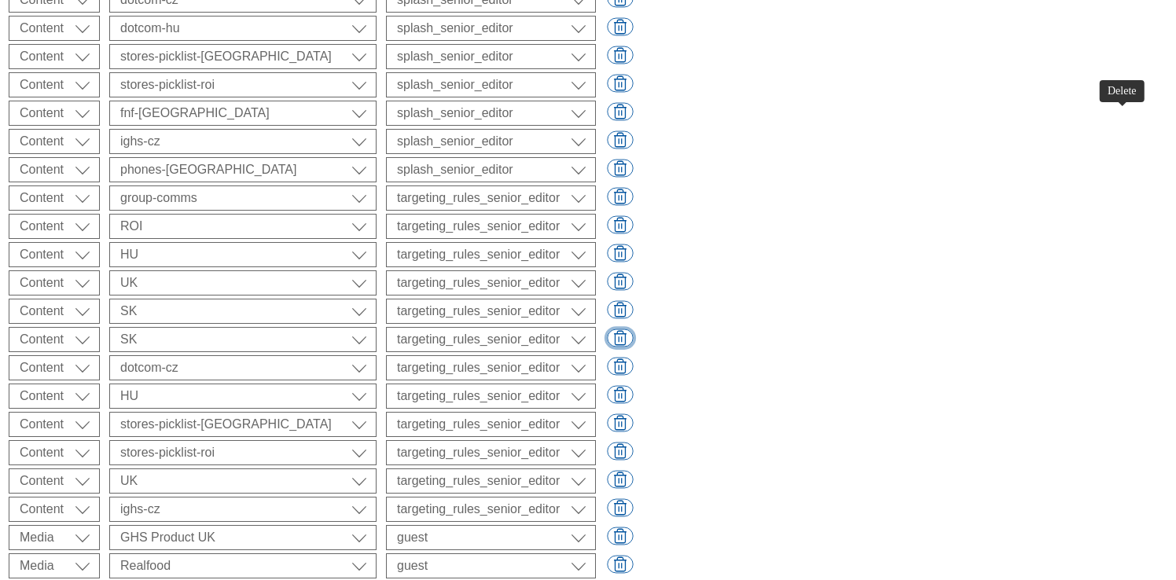
select select "flare-realfood"
select select "flare-test-spectra"
select select "content_designer"
select select "flare-clubcard-mktg"
select select "flare-ghs-mktg"
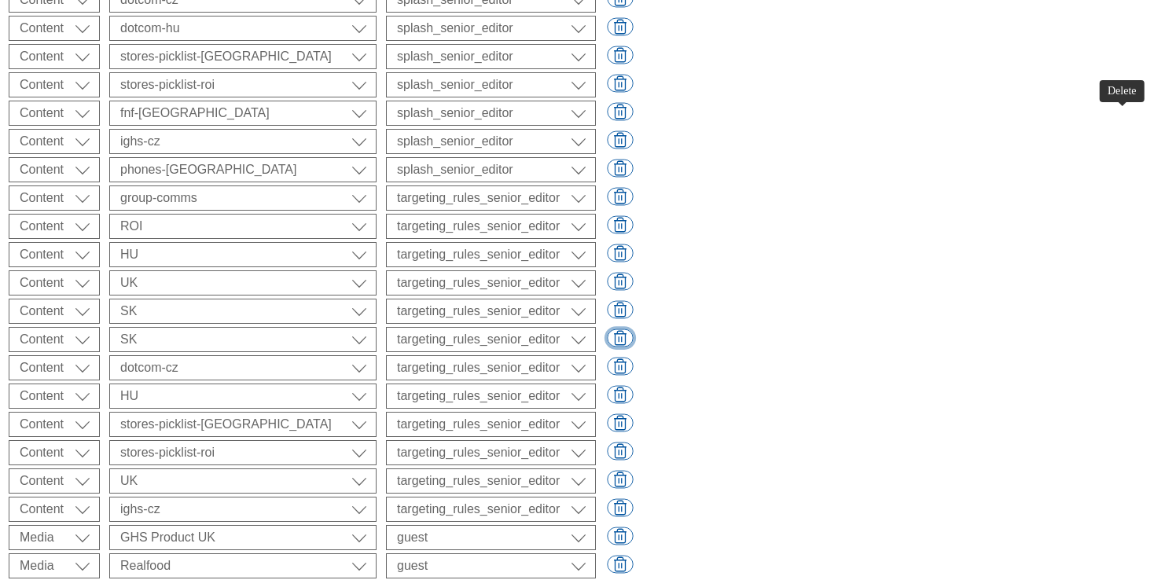
select select "flare-homepage"
select select "flare-emails"
select select "flare-ghs-roi"
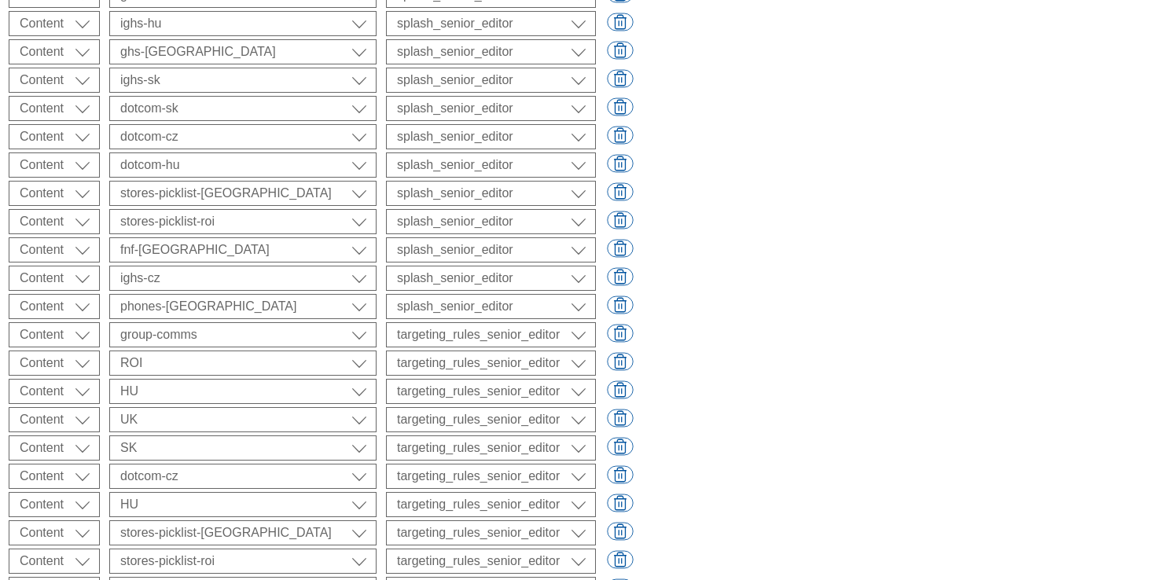
scroll to position [2210, 0]
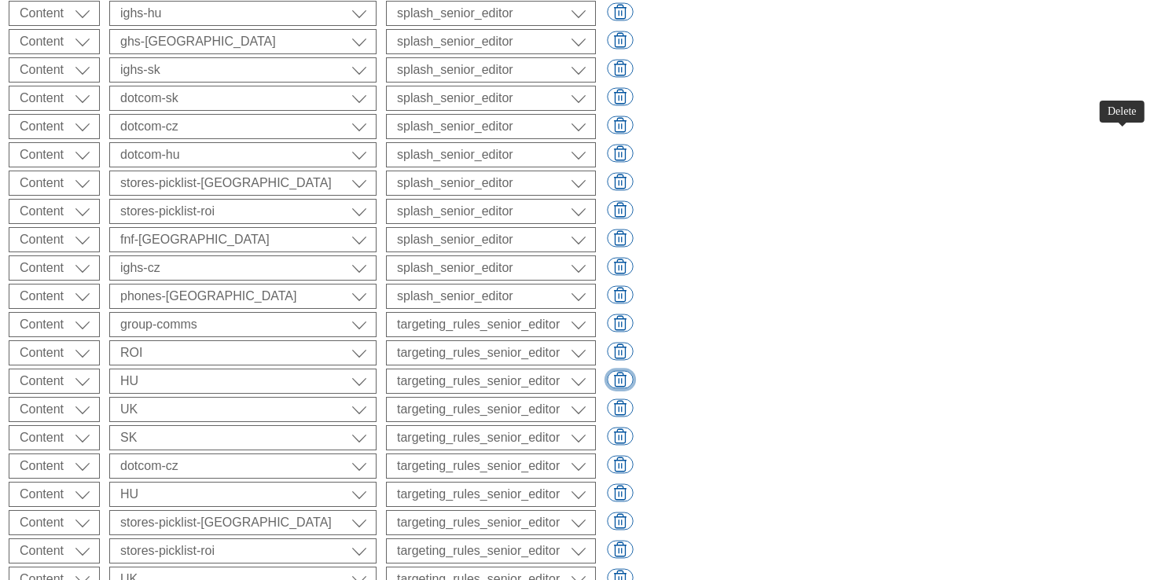
click at [633, 371] on button "button" at bounding box center [620, 380] width 26 height 18
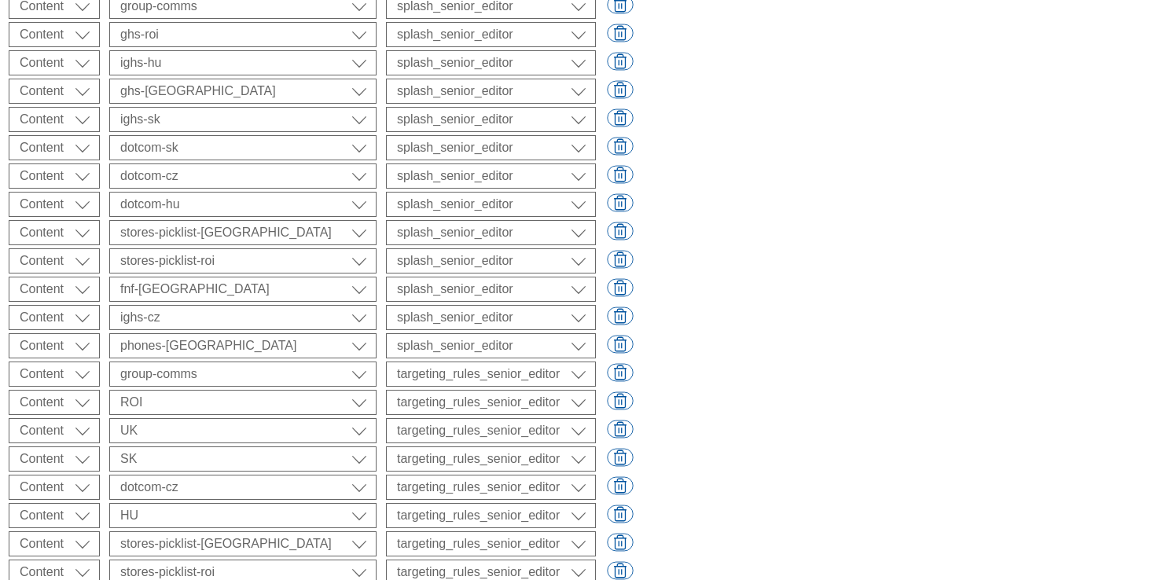
scroll to position [2159, 0]
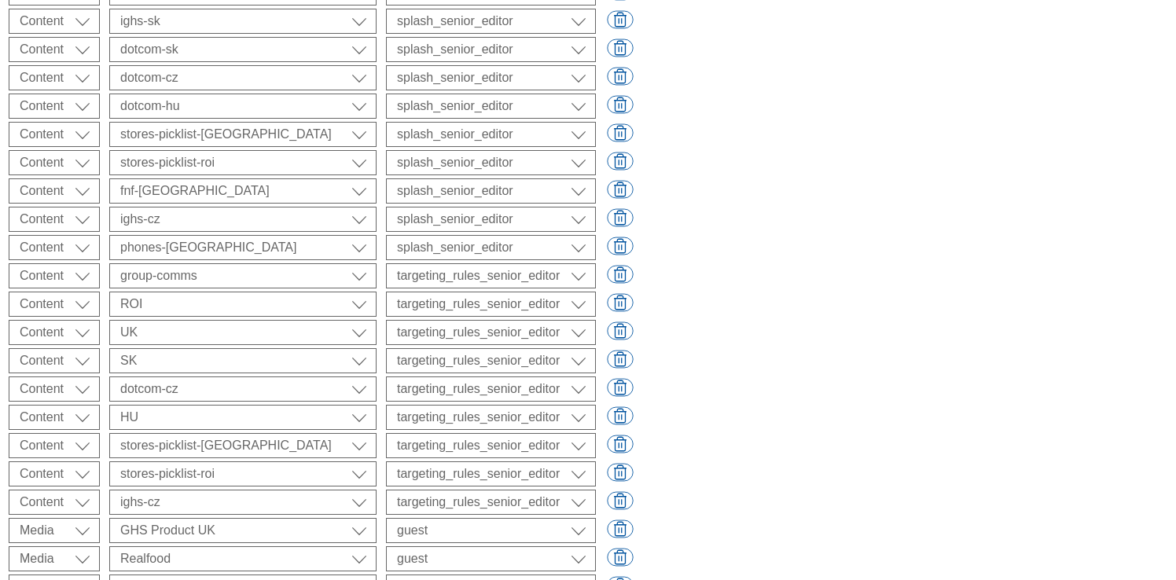
scroll to position [2544, 0]
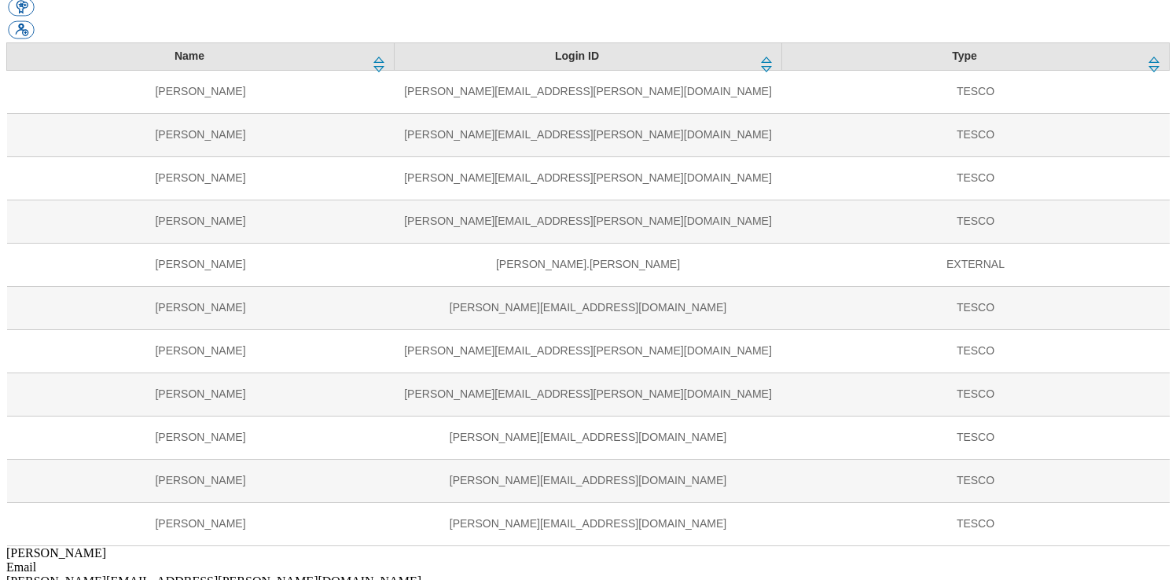
scroll to position [0, 0]
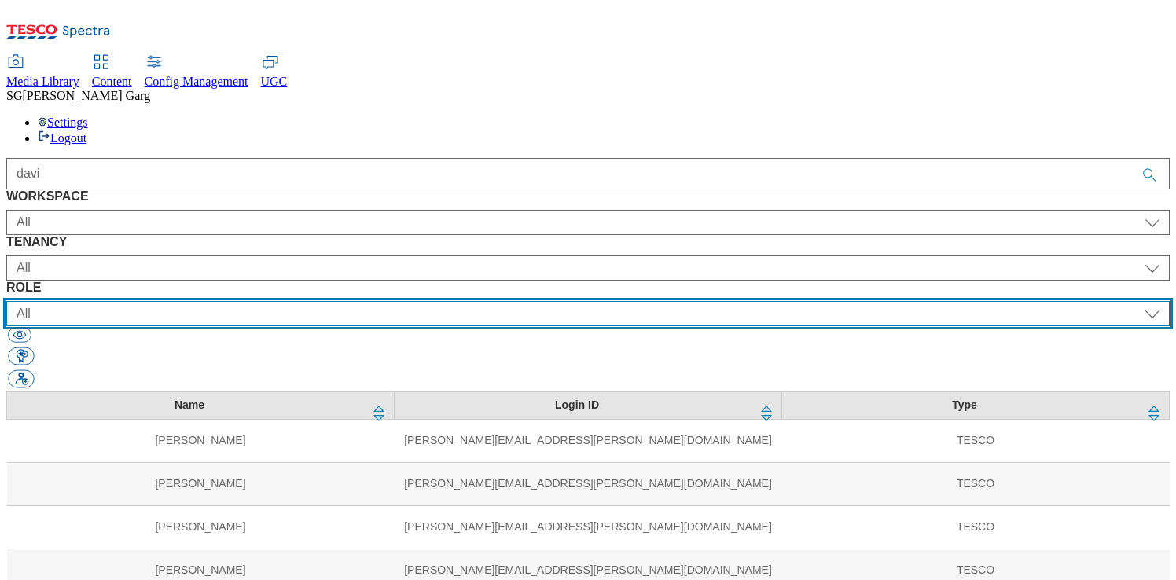
click at [741, 301] on select "All content_designer content_editor content_read developer guest media_admin mo…" at bounding box center [588, 313] width 1164 height 25
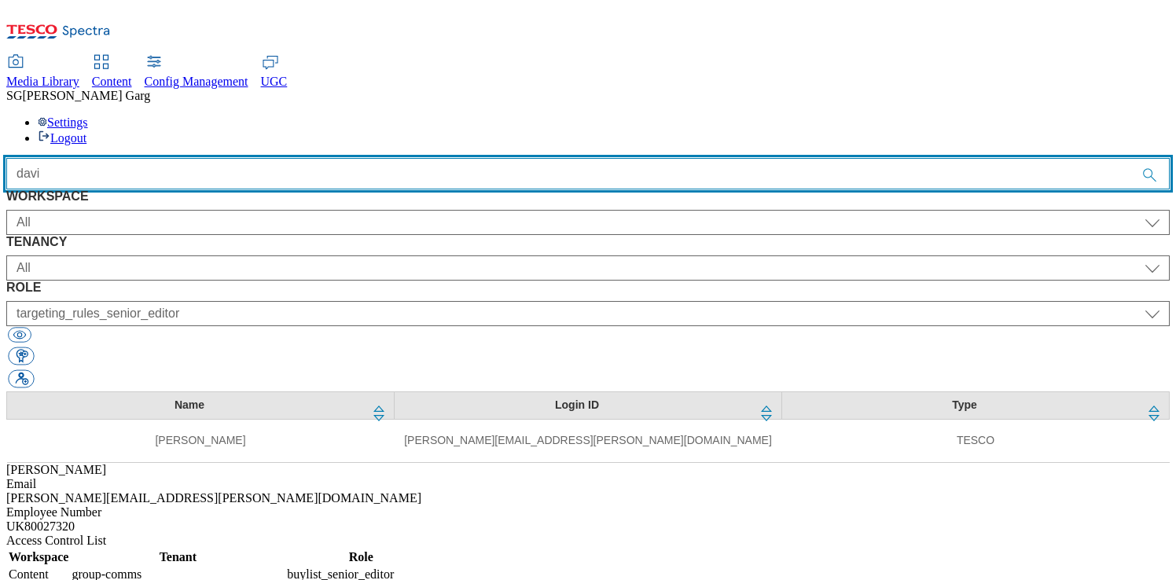
click at [729, 158] on input "davi" at bounding box center [588, 173] width 1164 height 31
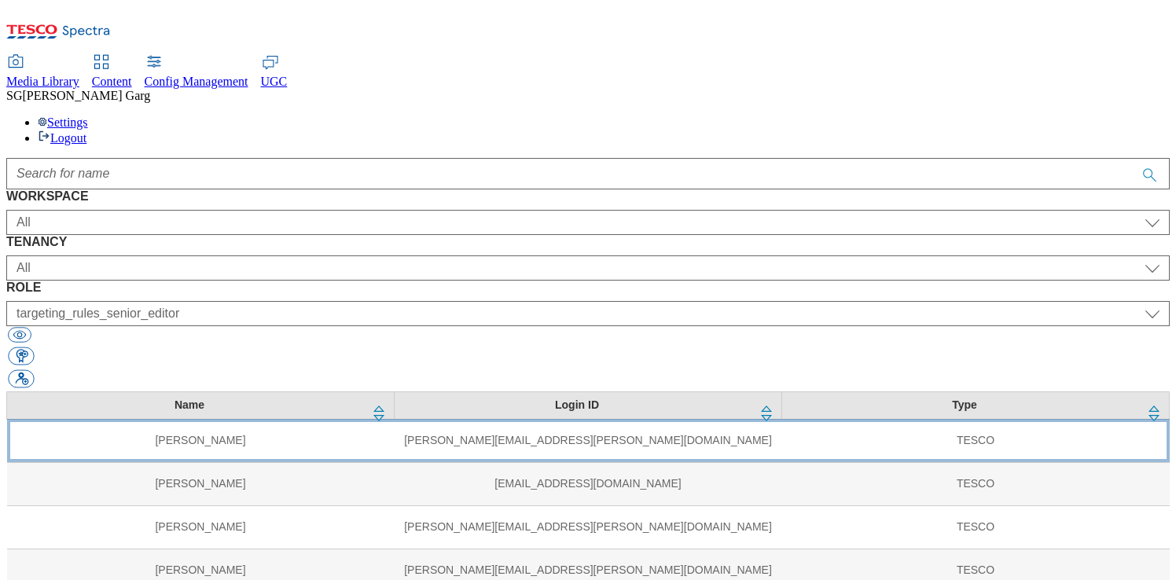
click at [395, 419] on td "[PERSON_NAME][EMAIL_ADDRESS][PERSON_NAME][DOMAIN_NAME]" at bounding box center [589, 440] width 388 height 43
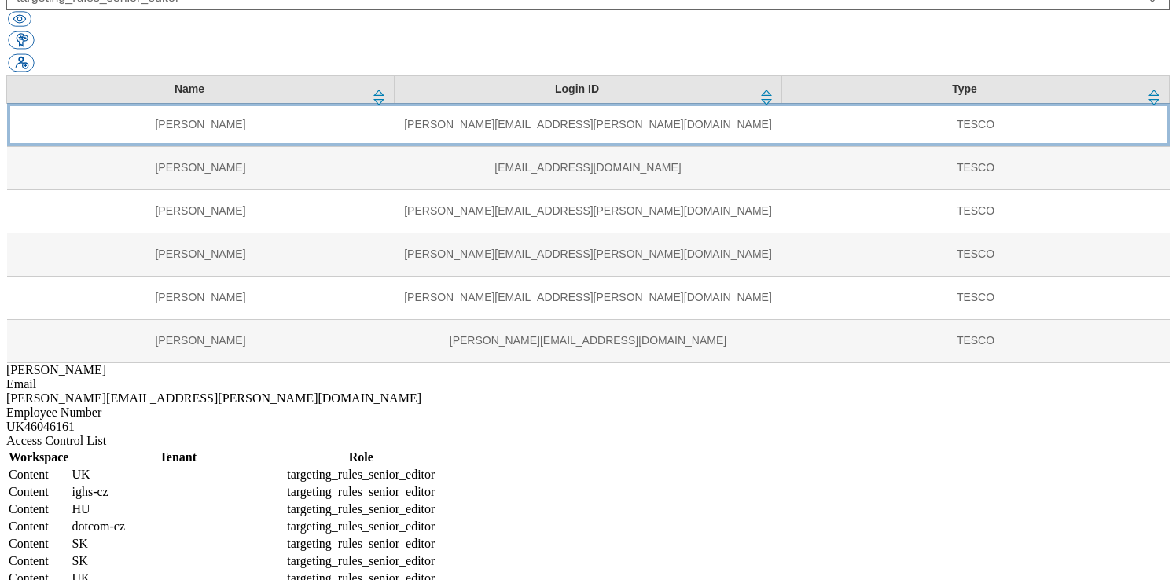
scroll to position [315, 0]
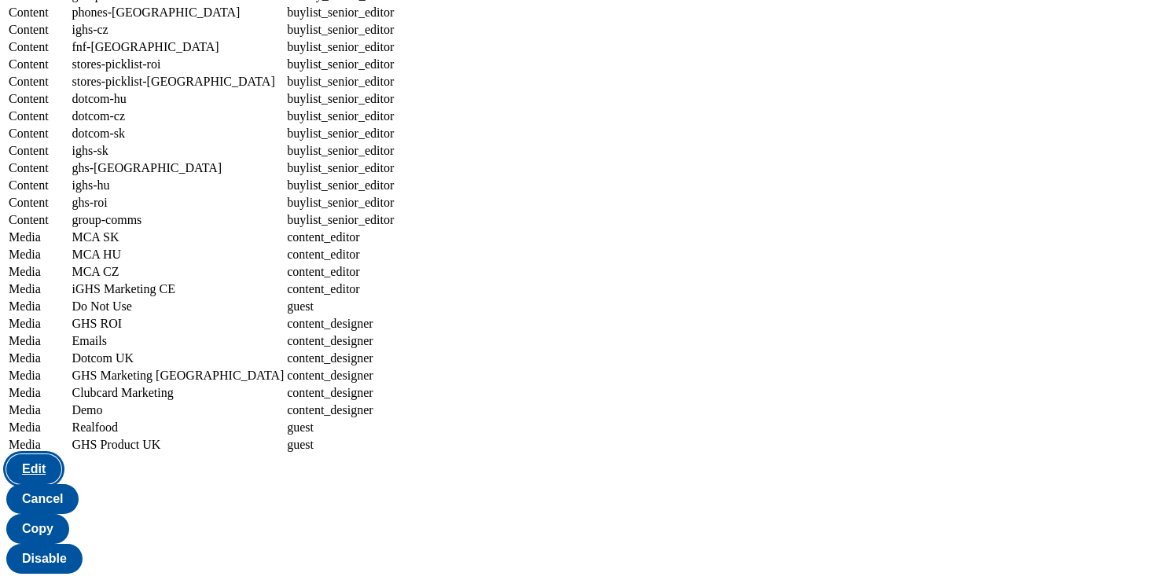
click at [61, 484] on button "Edit" at bounding box center [33, 469] width 55 height 30
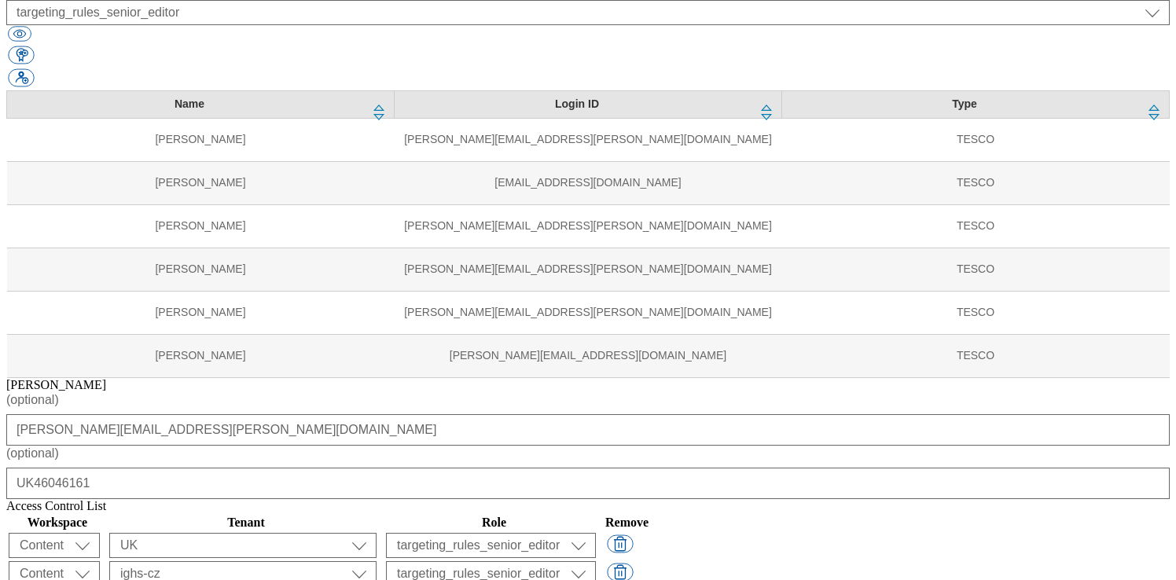
scroll to position [277, 0]
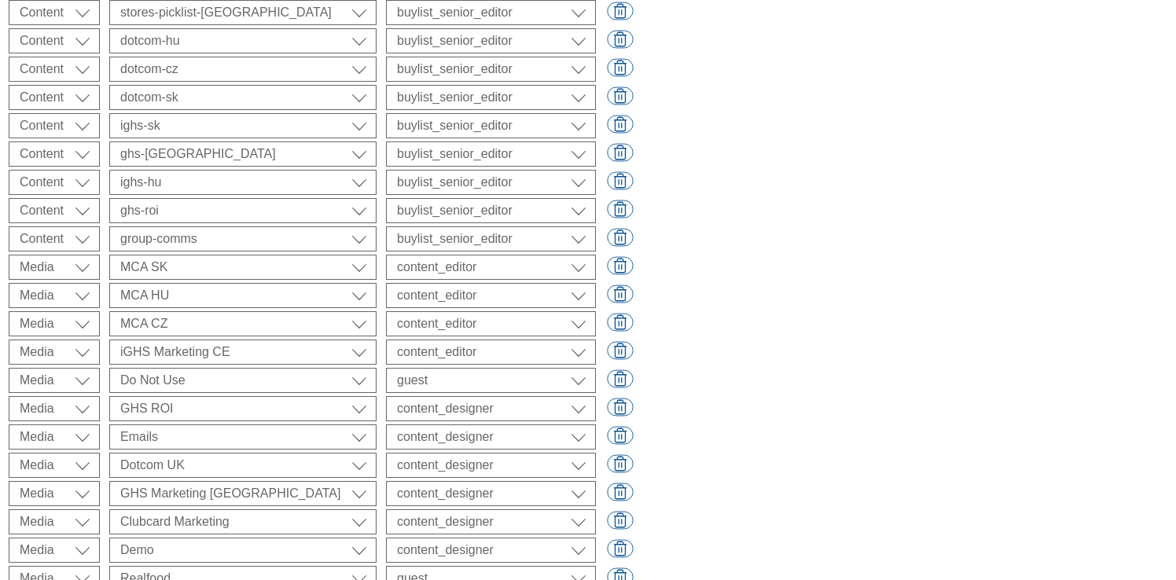
scroll to position [2474, 0]
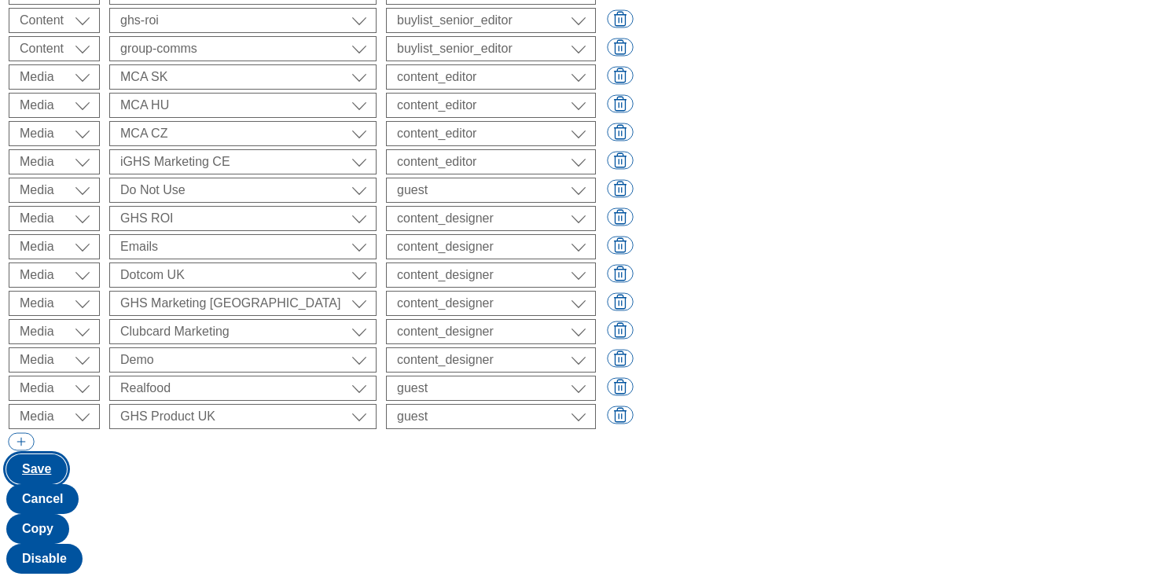
click at [67, 484] on button "Save" at bounding box center [36, 469] width 61 height 30
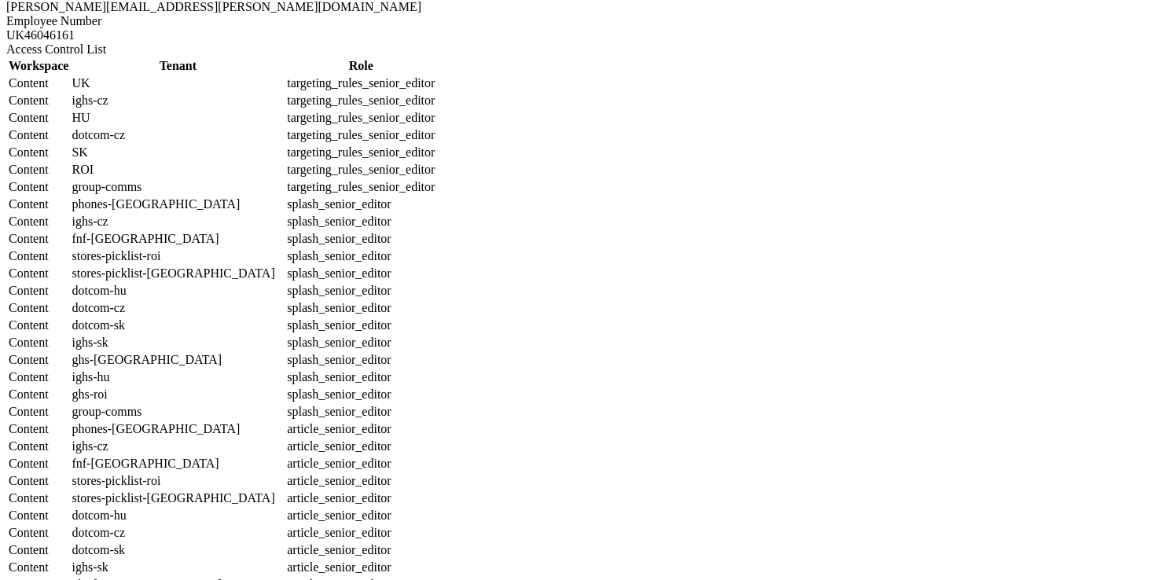
scroll to position [0, 0]
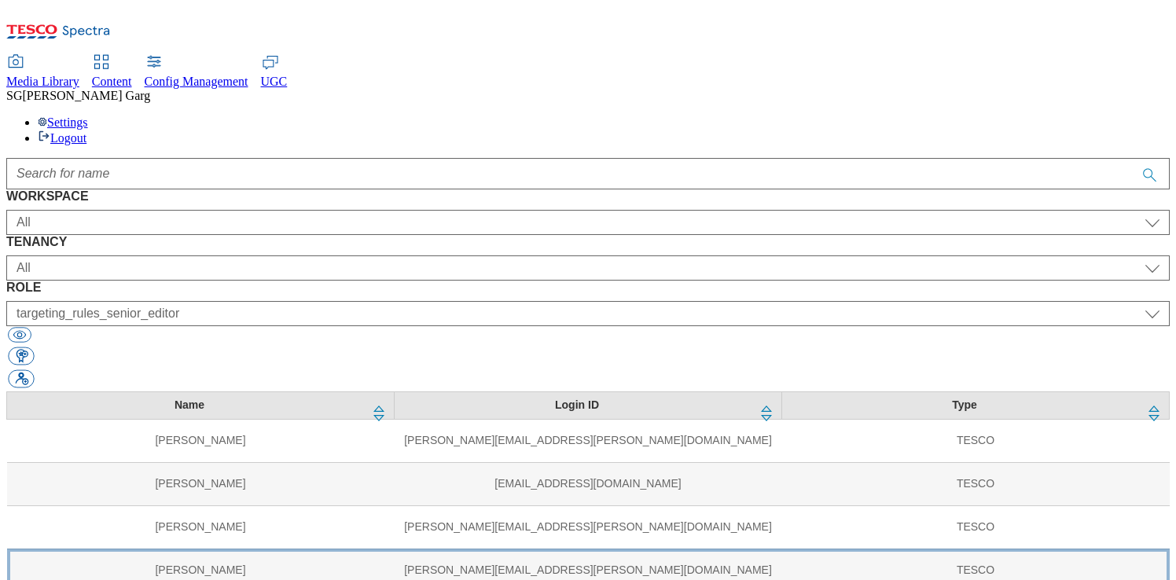
click at [161, 549] on td "[PERSON_NAME]" at bounding box center [201, 570] width 388 height 43
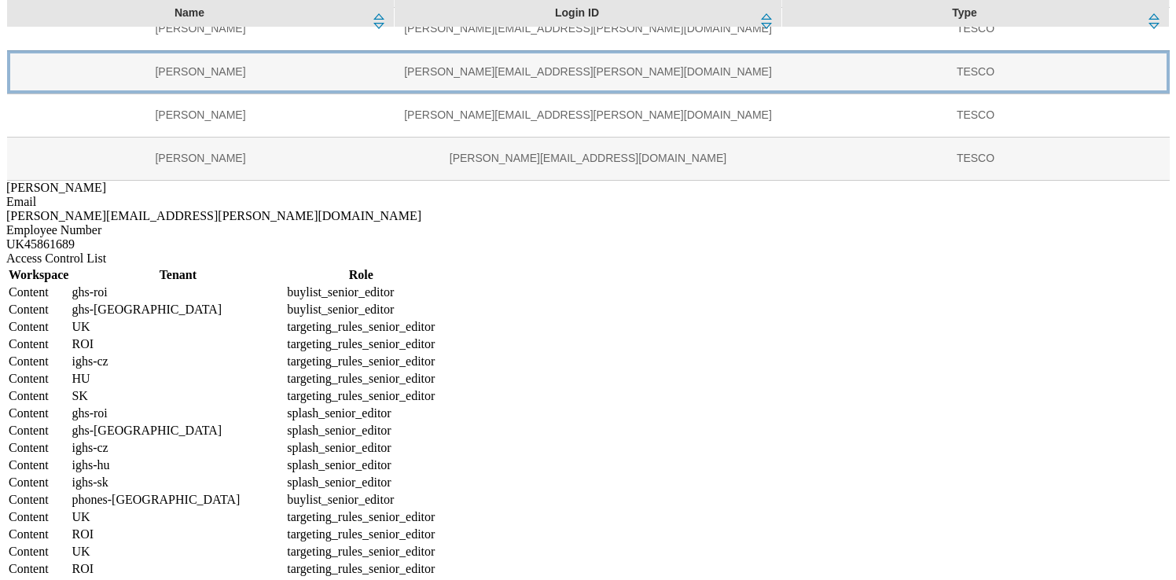
scroll to position [543, 0]
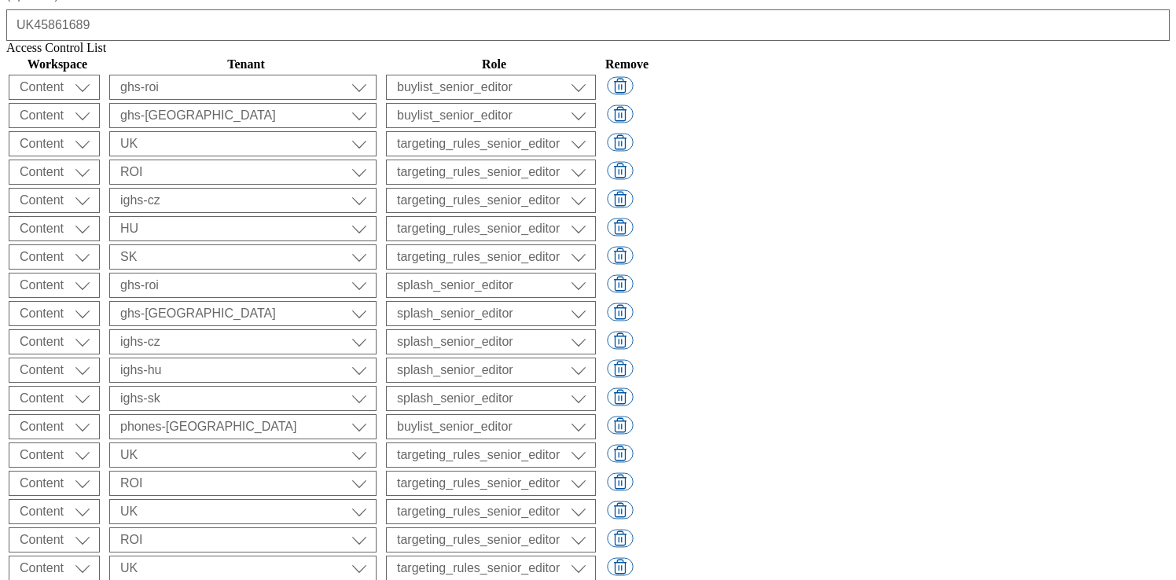
scroll to position [917, 0]
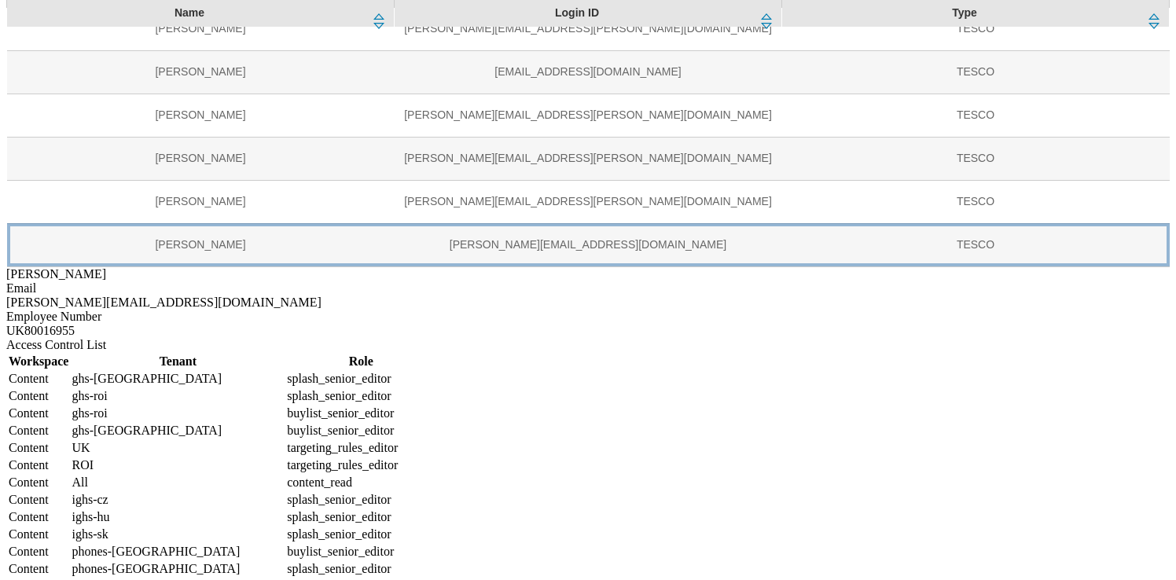
scroll to position [517, 0]
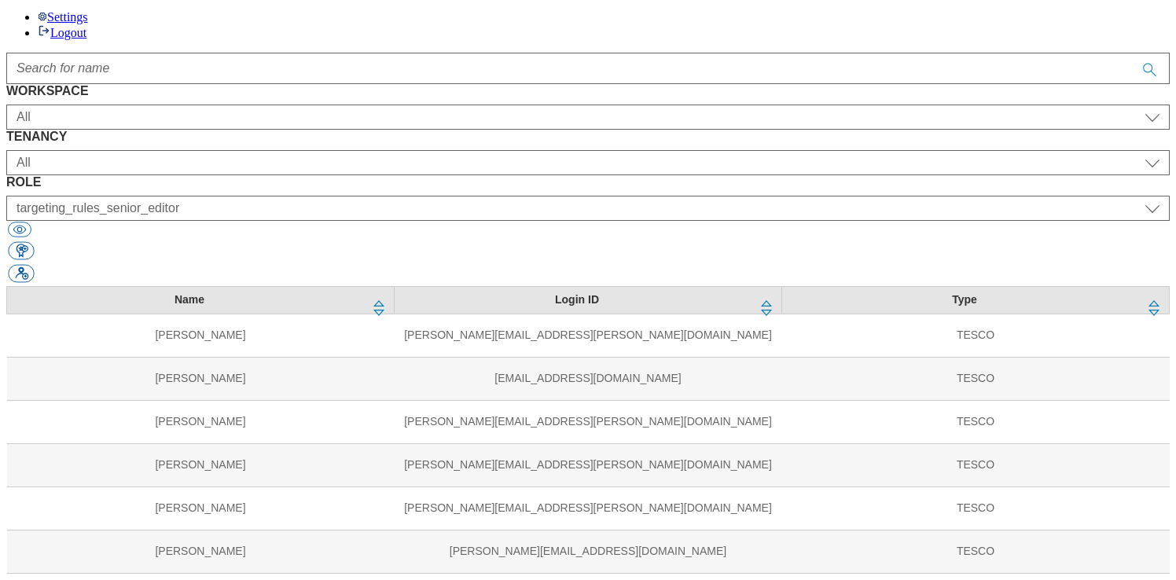
scroll to position [0, 0]
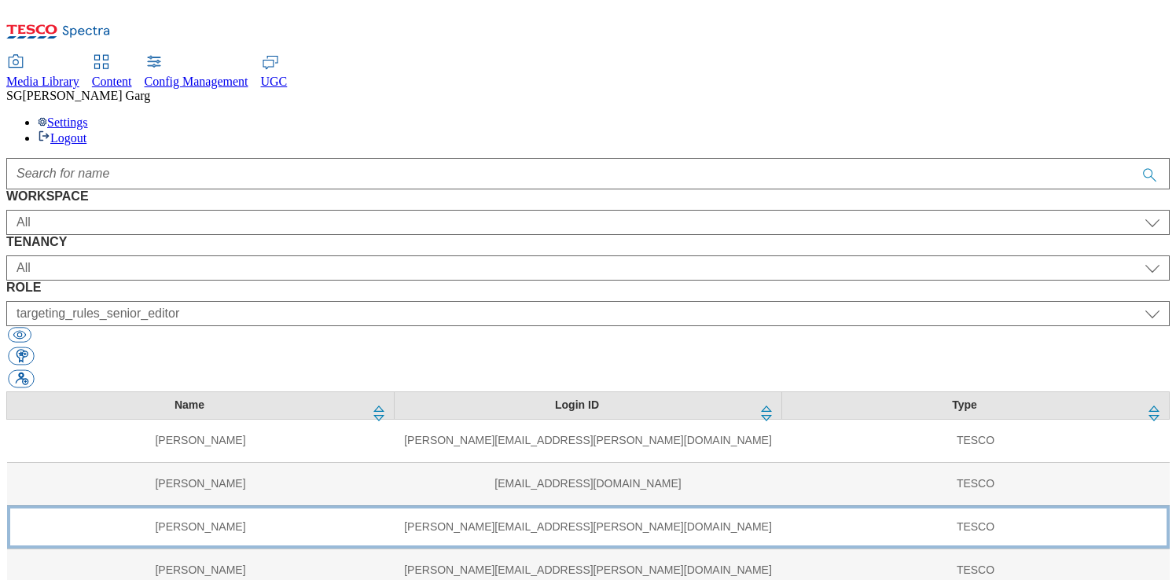
click at [230, 506] on td "[PERSON_NAME]" at bounding box center [201, 527] width 388 height 43
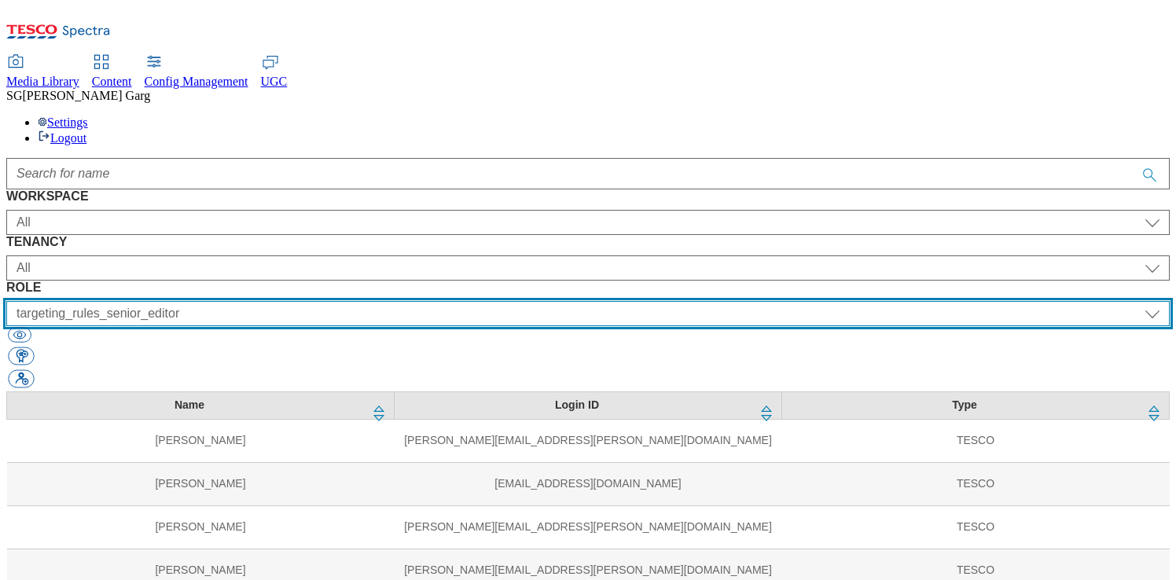
click at [778, 301] on select "All content_designer content_editor content_read developer guest media_admin mo…" at bounding box center [588, 313] width 1164 height 25
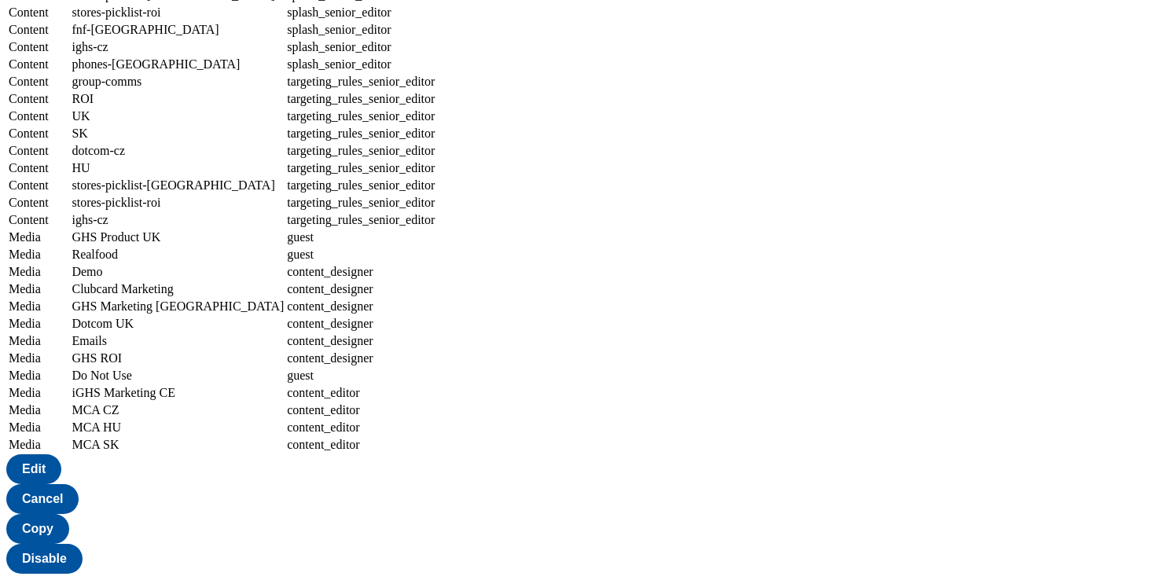
scroll to position [1678, 0]
click at [61, 484] on button "Edit" at bounding box center [33, 469] width 55 height 30
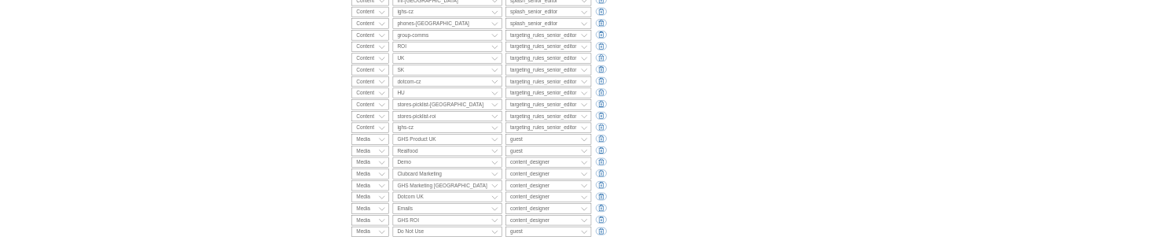
scroll to position [2222, 0]
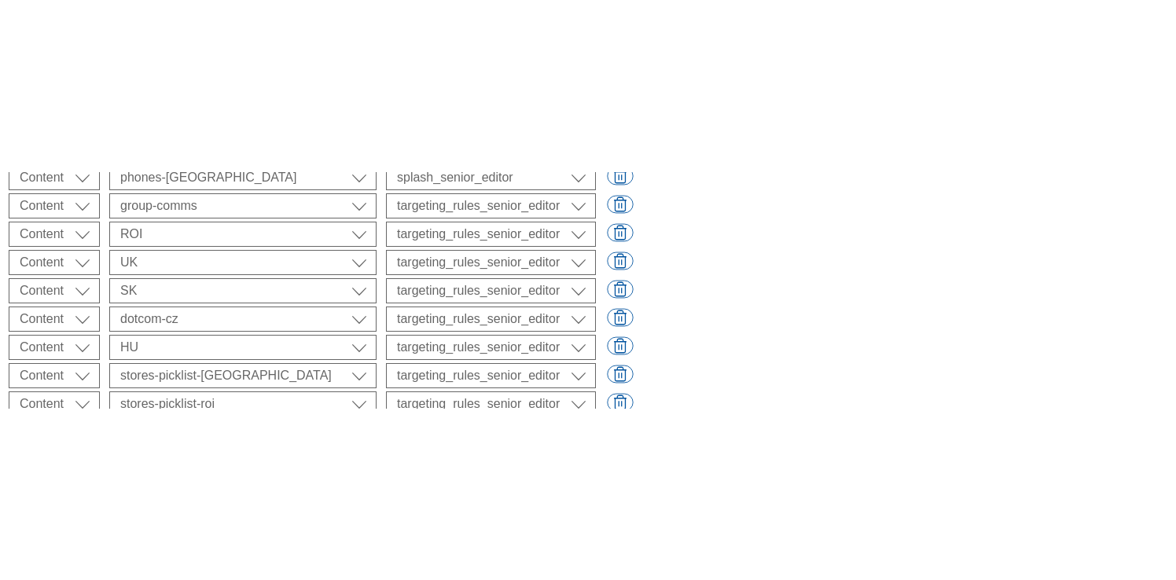
scroll to position [2322, 0]
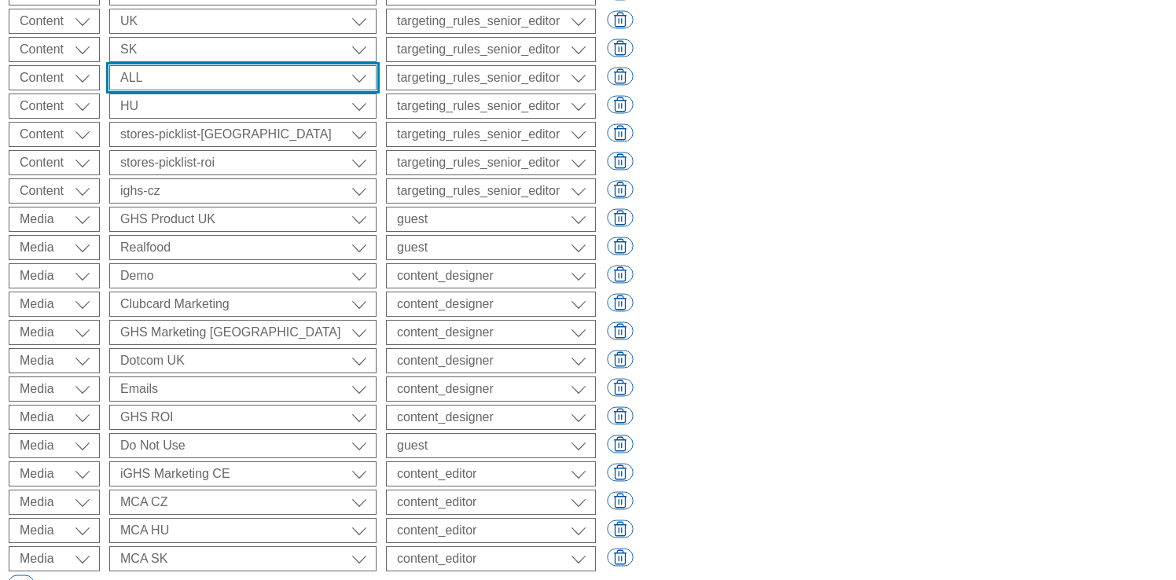
scroll to position [2359, 0]
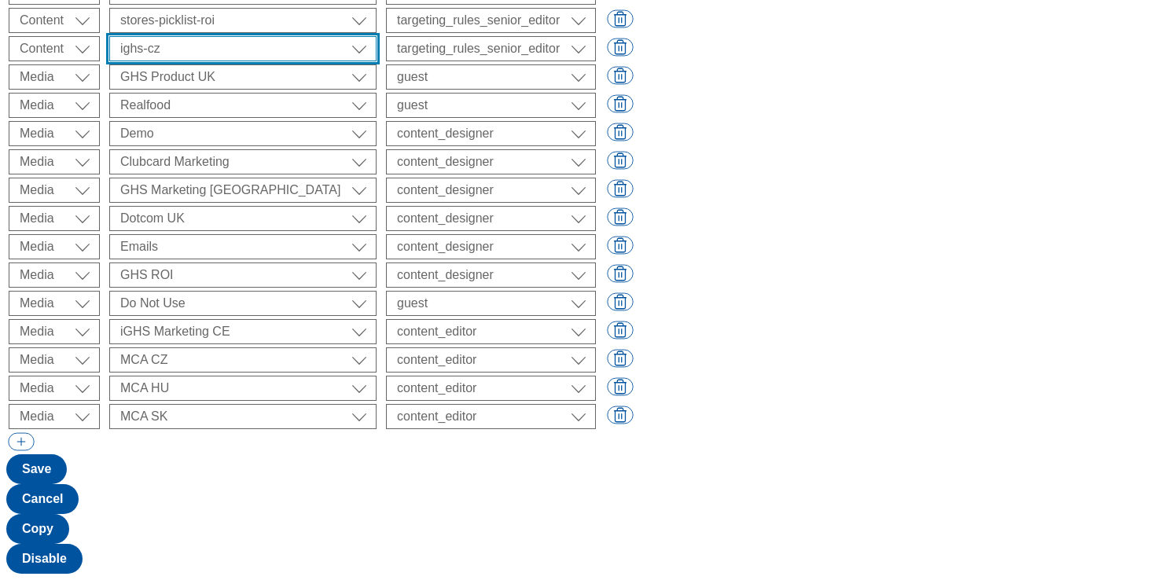
scroll to position [2544, 0]
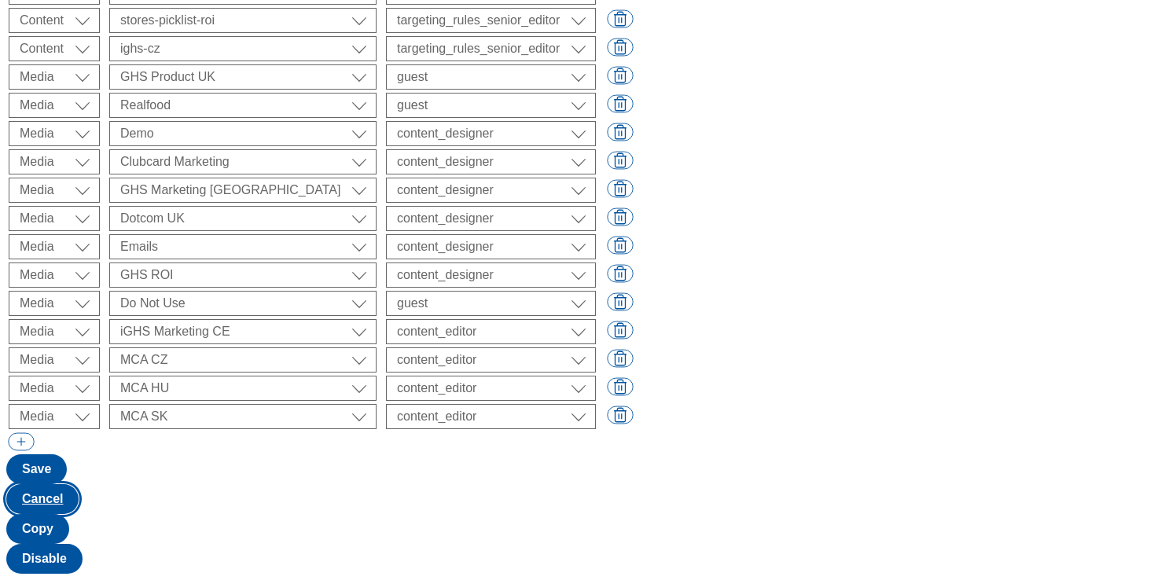
click at [79, 514] on button "Cancel" at bounding box center [42, 499] width 72 height 30
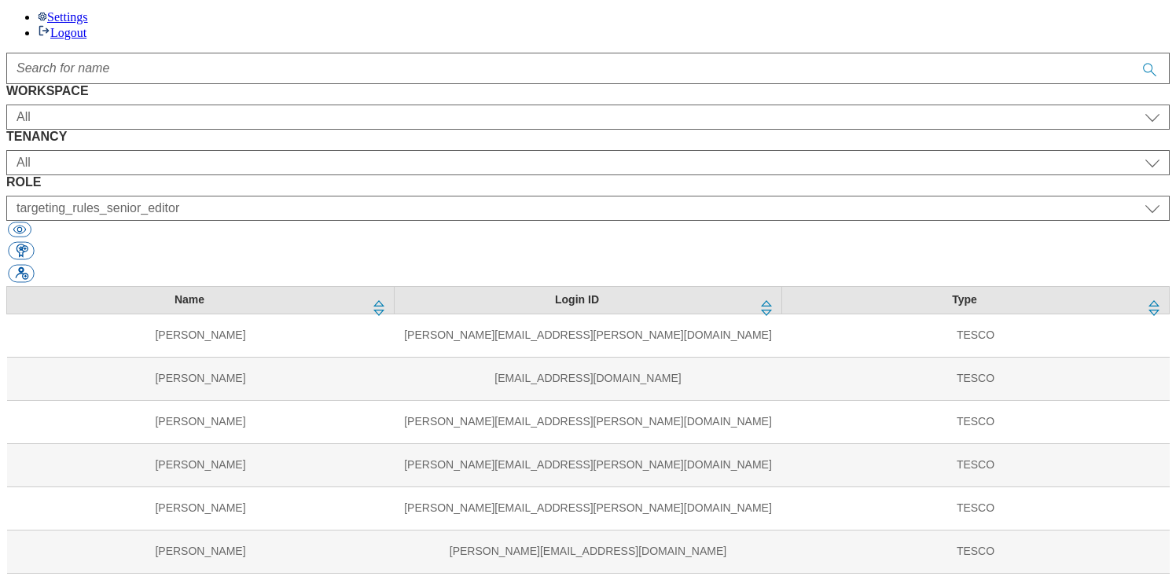
scroll to position [0, 0]
